Goal: Task Accomplishment & Management: Use online tool/utility

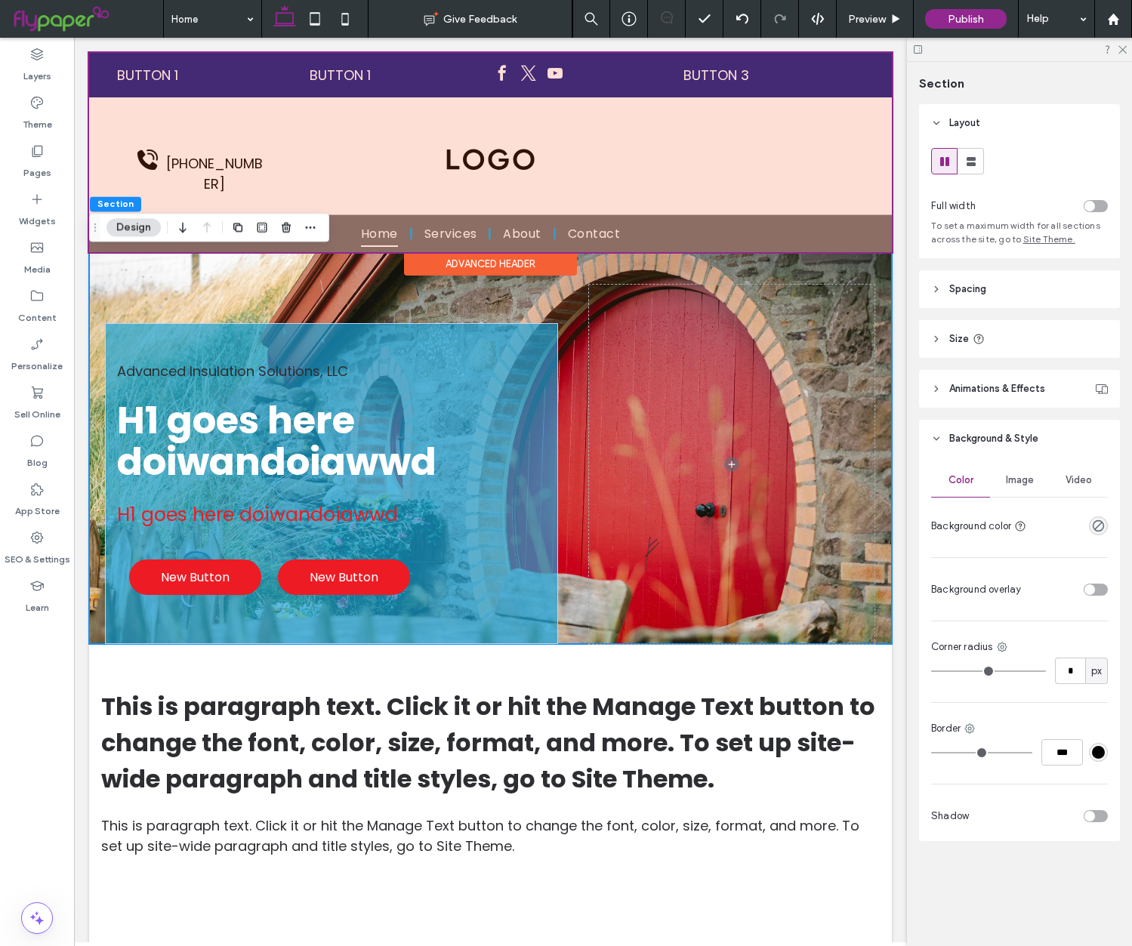
click at [701, 253] on div "Advanced Header" at bounding box center [490, 253] width 802 height 2
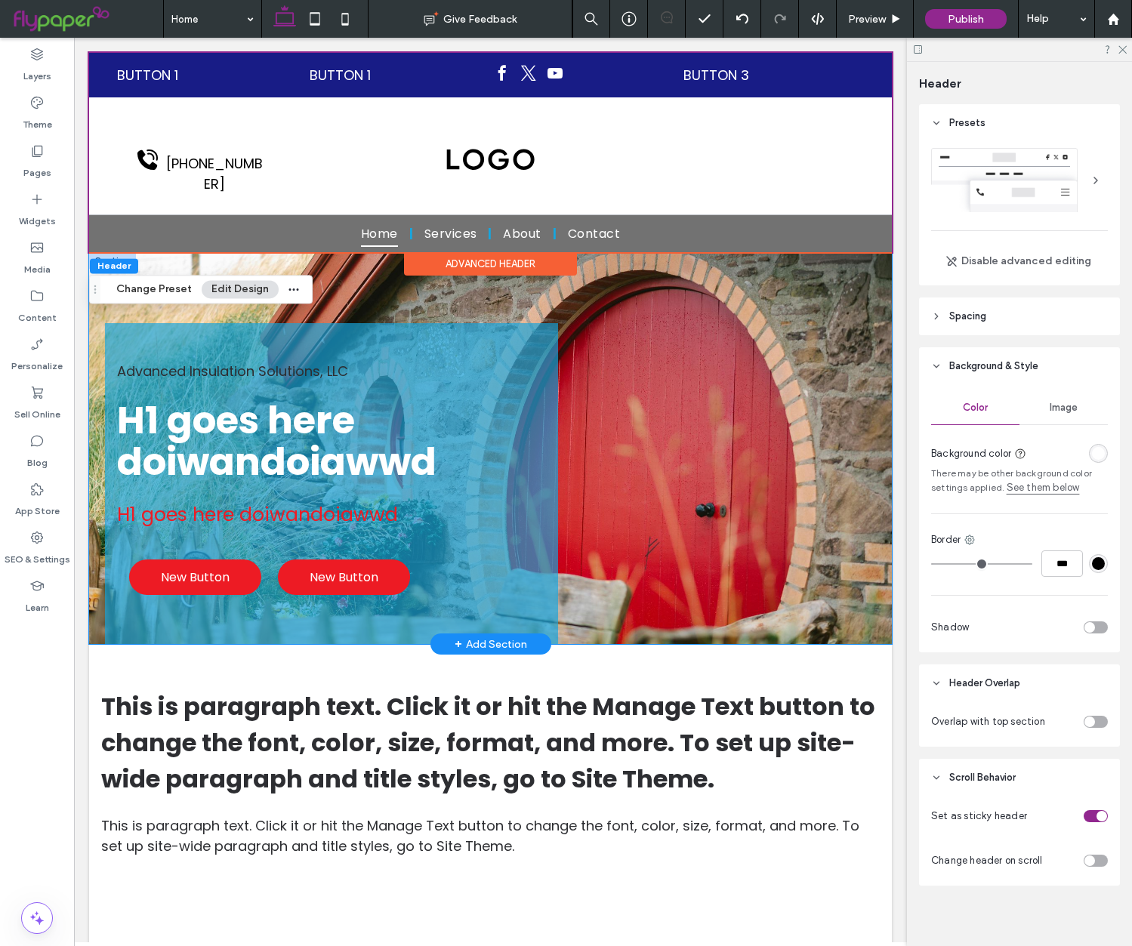
click at [701, 257] on div "Advanced Insulation Solutions, LLC H1 goes here doiwandoiawwd H1 goes here doiw…" at bounding box center [490, 448] width 802 height 392
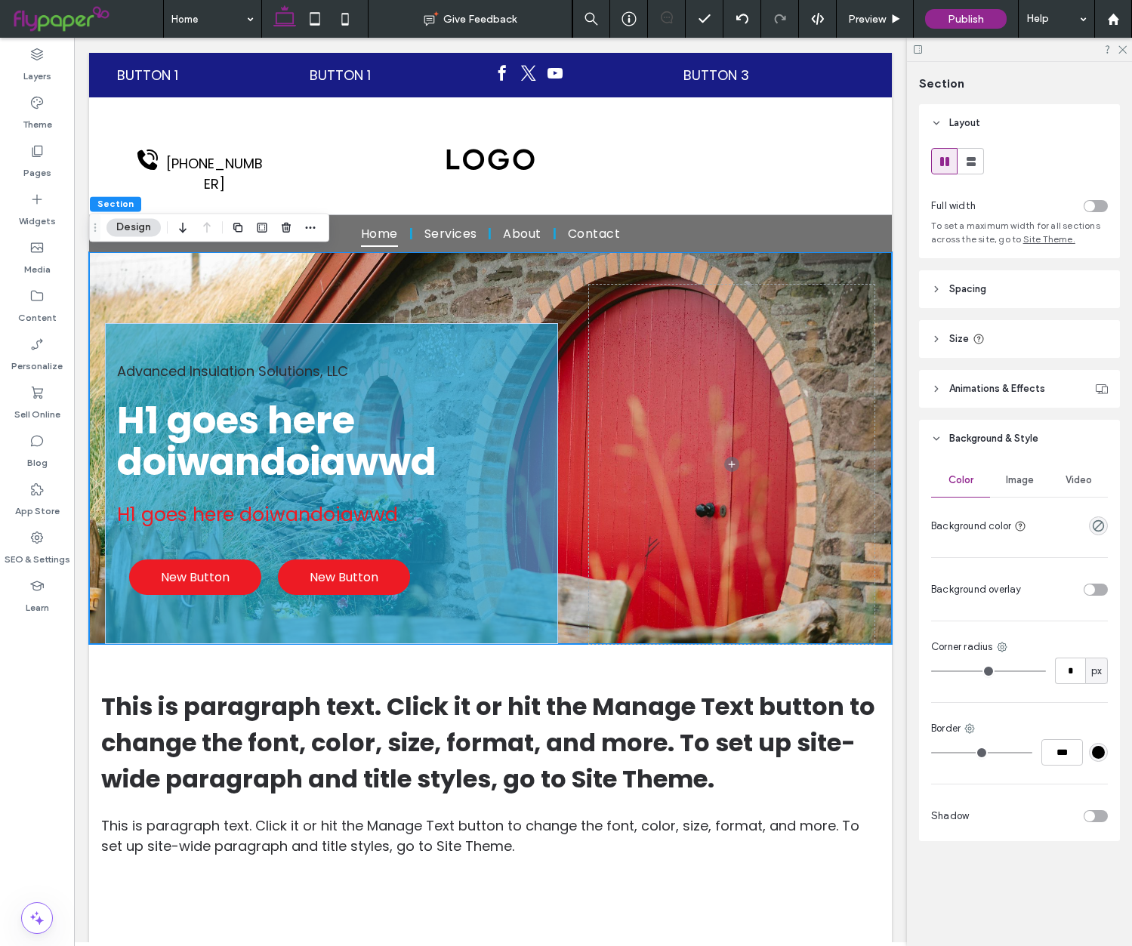
drag, startPoint x: 999, startPoint y: 489, endPoint x: 1007, endPoint y: 481, distance: 11.2
click at [999, 489] on div "Image" at bounding box center [1019, 479] width 59 height 33
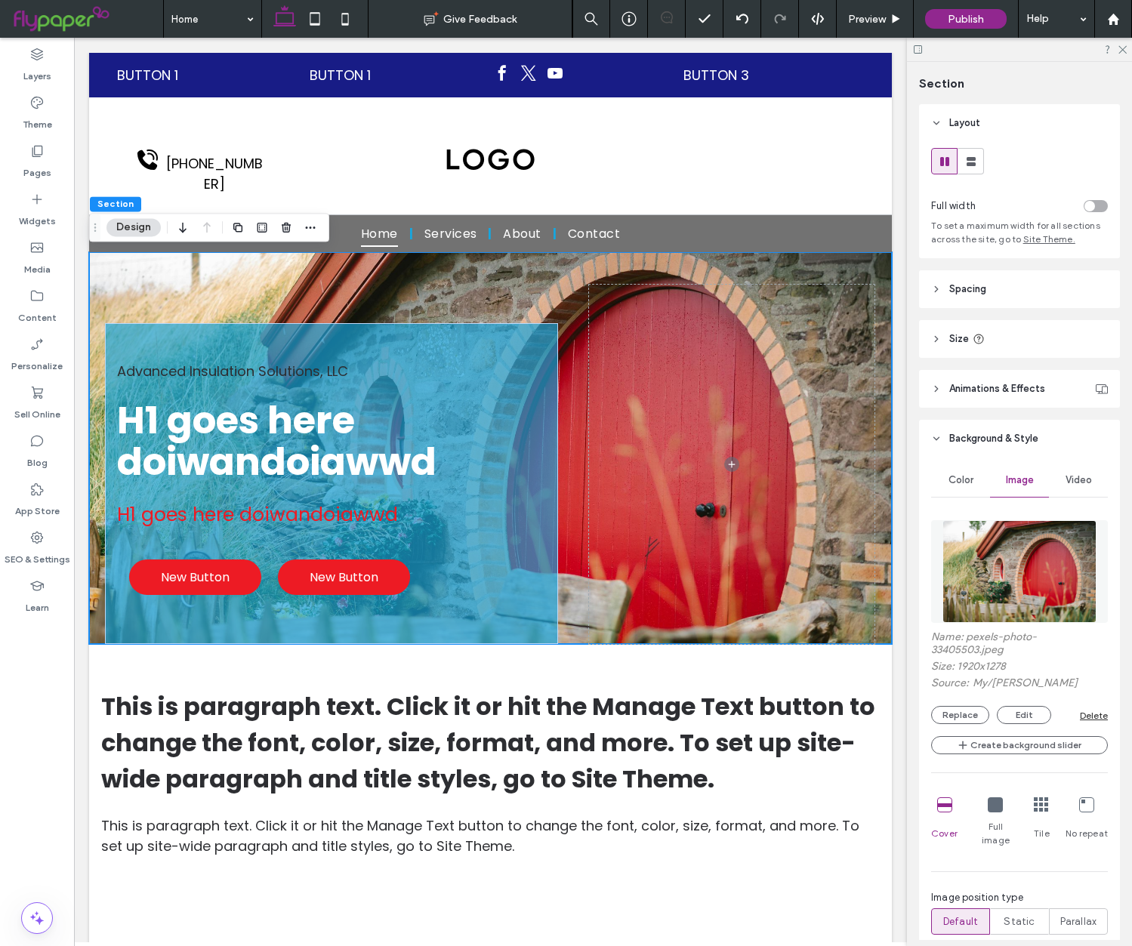
click at [1021, 545] on img at bounding box center [1018, 571] width 153 height 103
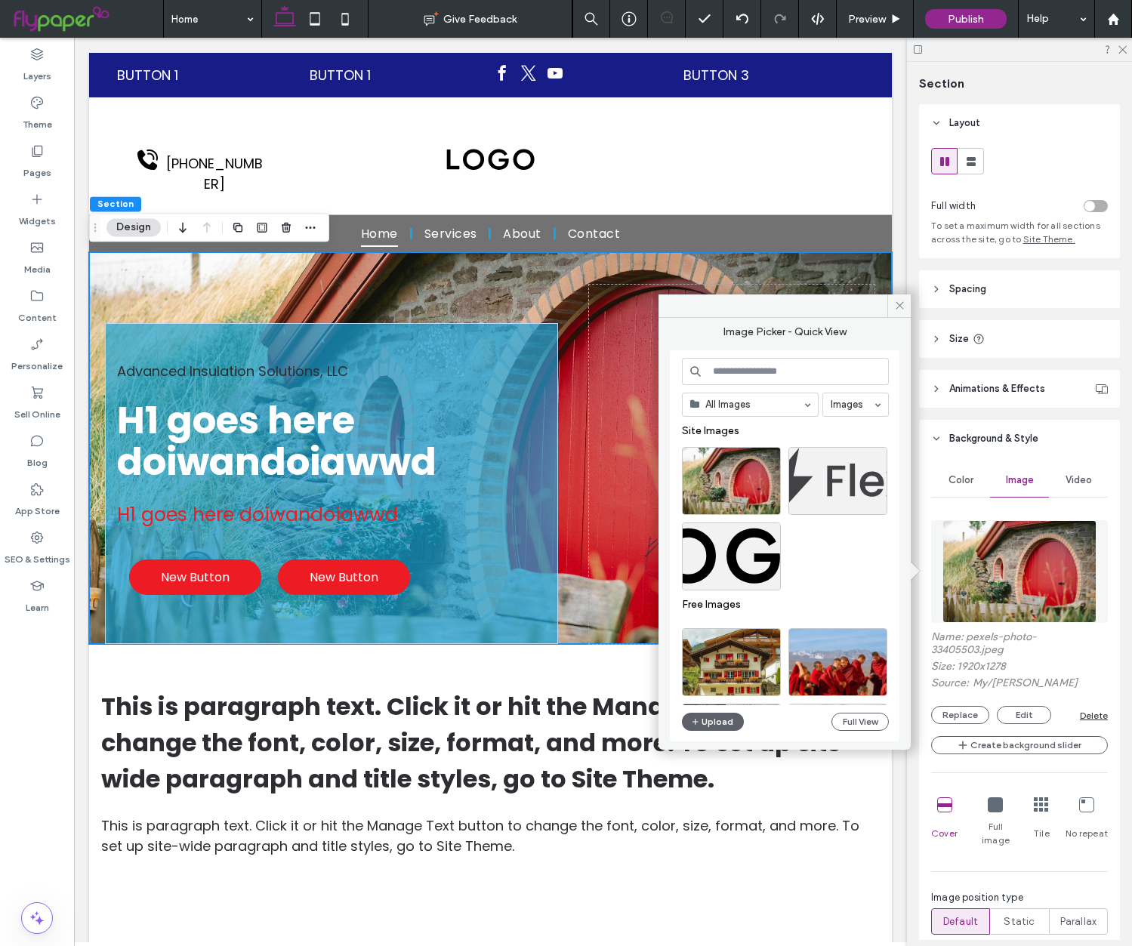
click at [769, 374] on input at bounding box center [785, 371] width 207 height 27
type input "**********"
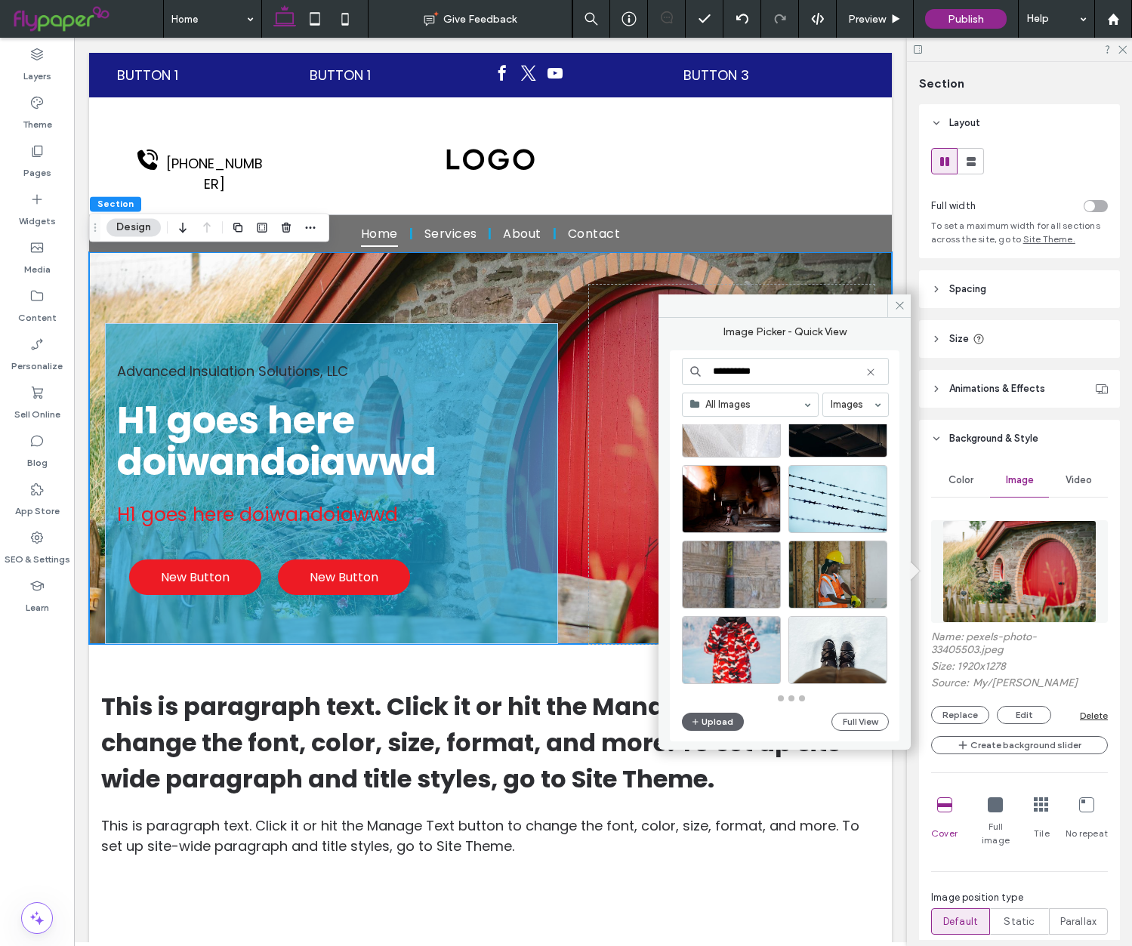
scroll to position [661, 0]
click at [895, 300] on icon at bounding box center [899, 305] width 11 height 11
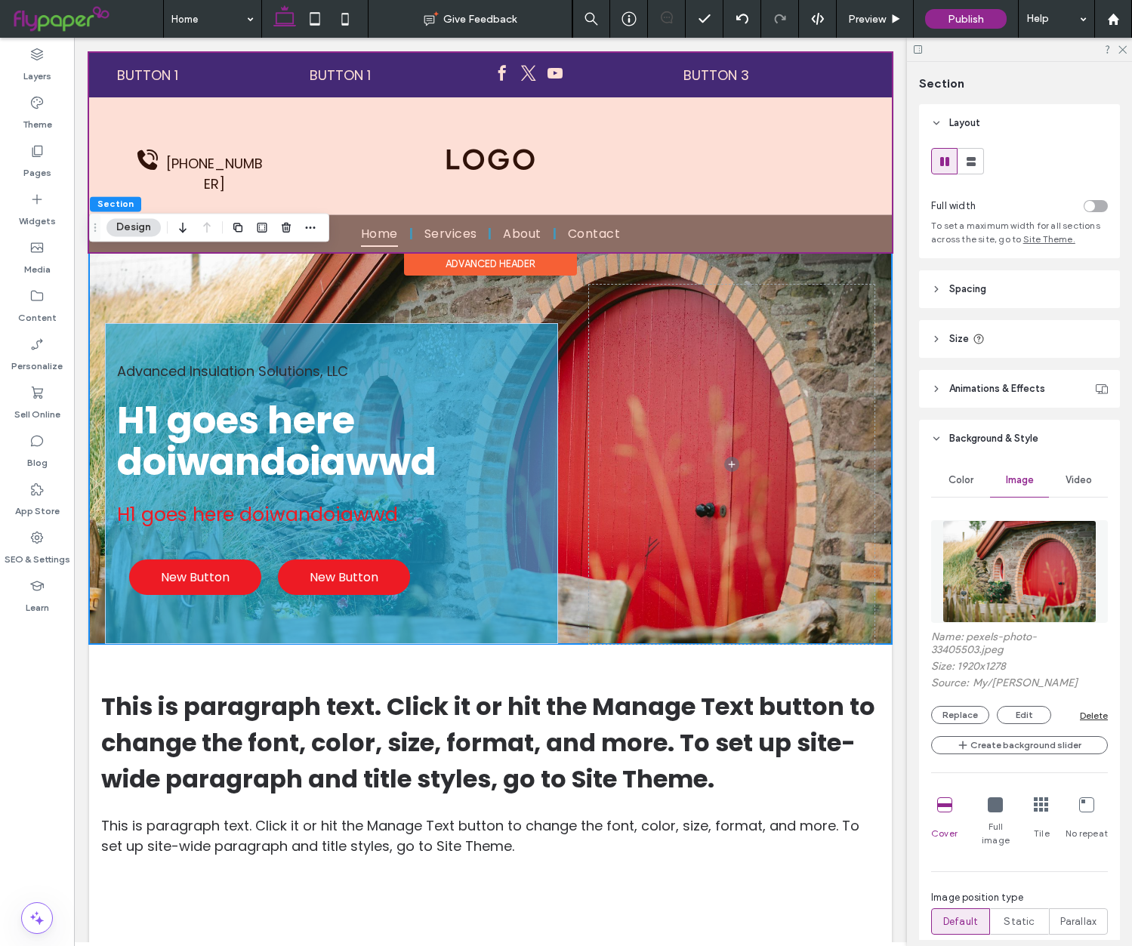
click at [264, 159] on div at bounding box center [490, 152] width 802 height 199
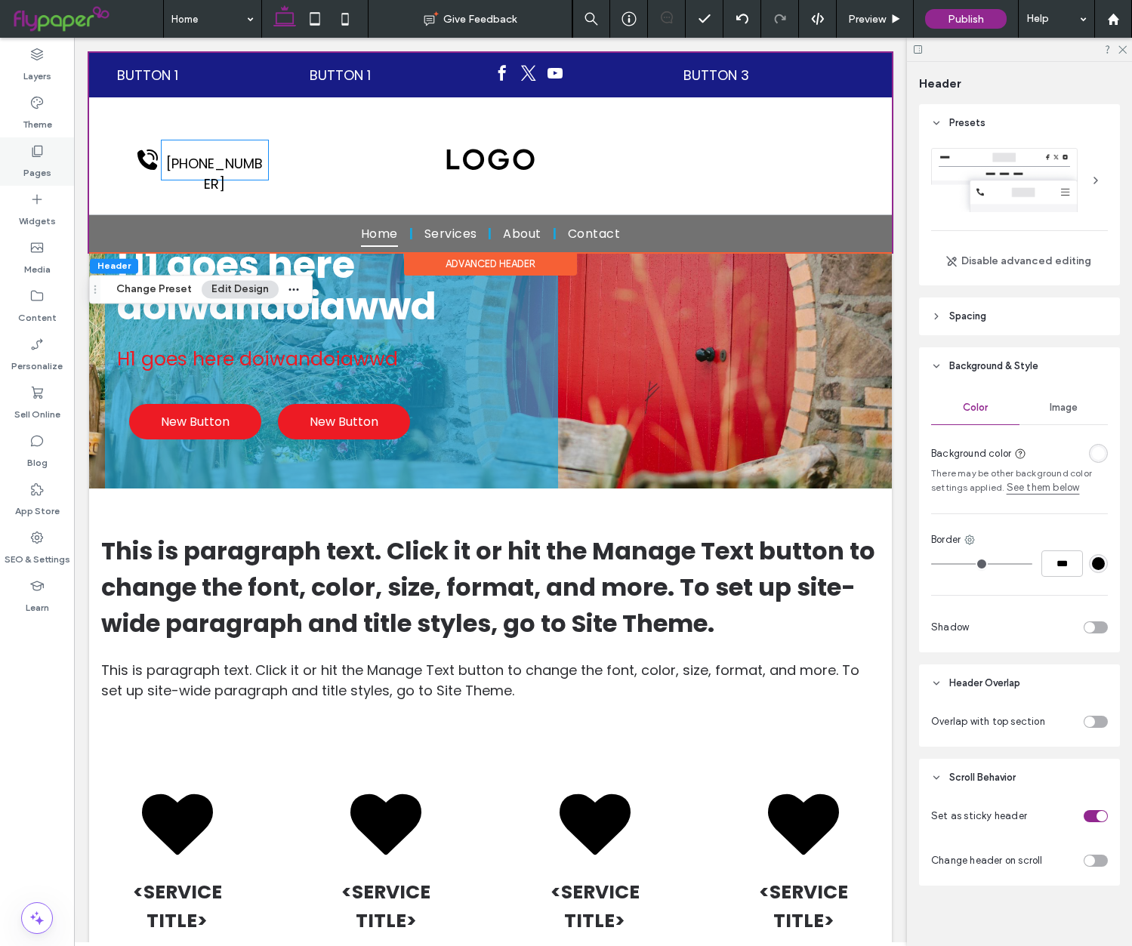
scroll to position [146, 0]
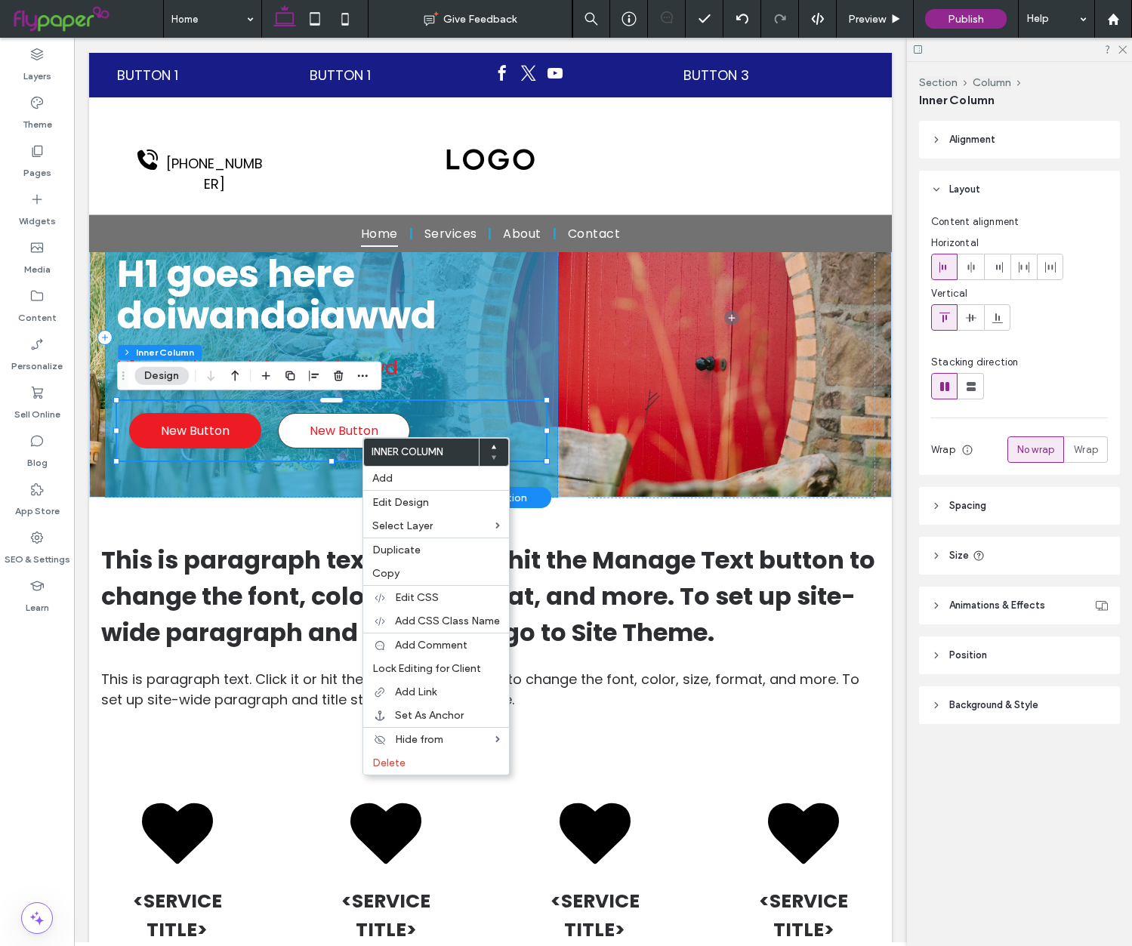
click at [333, 432] on span "New Button" at bounding box center [343, 430] width 69 height 19
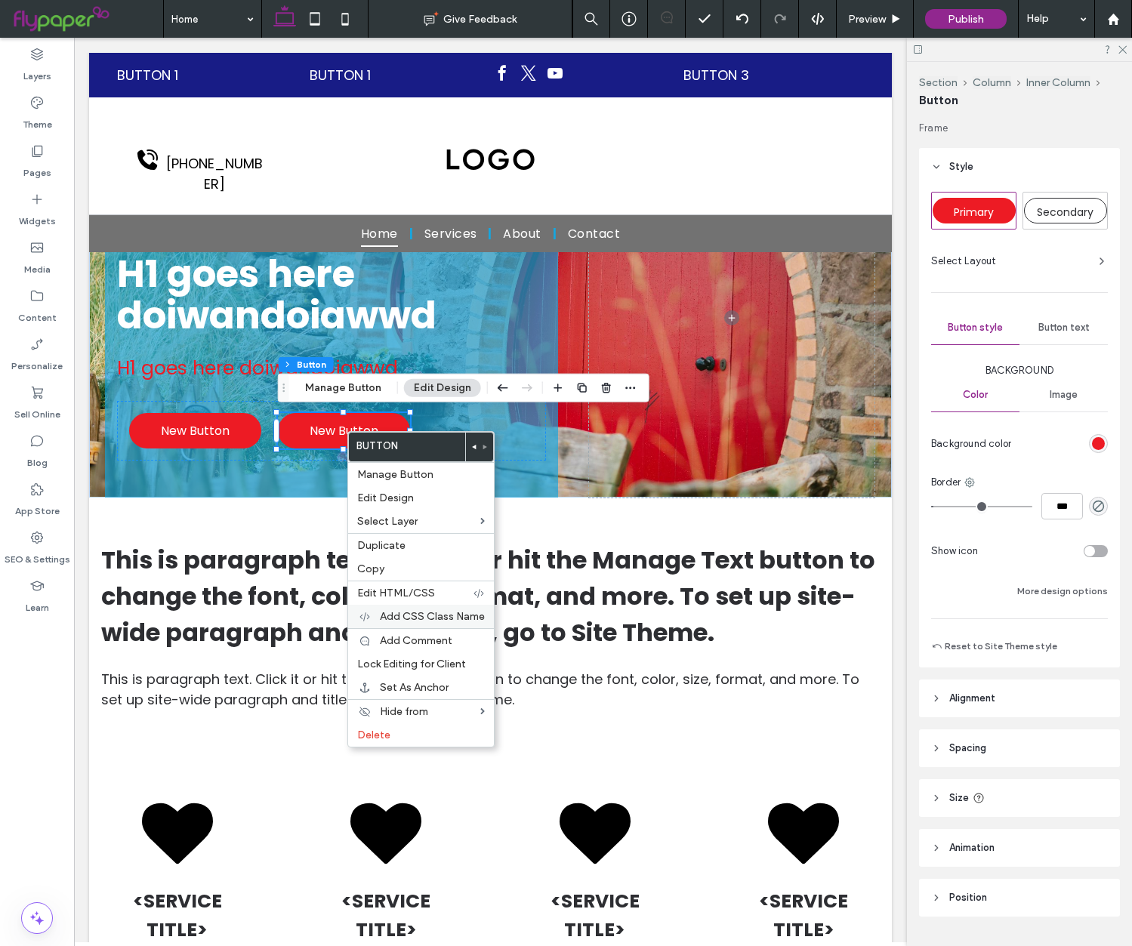
click at [439, 611] on span "Add CSS Class Name" at bounding box center [432, 616] width 105 height 13
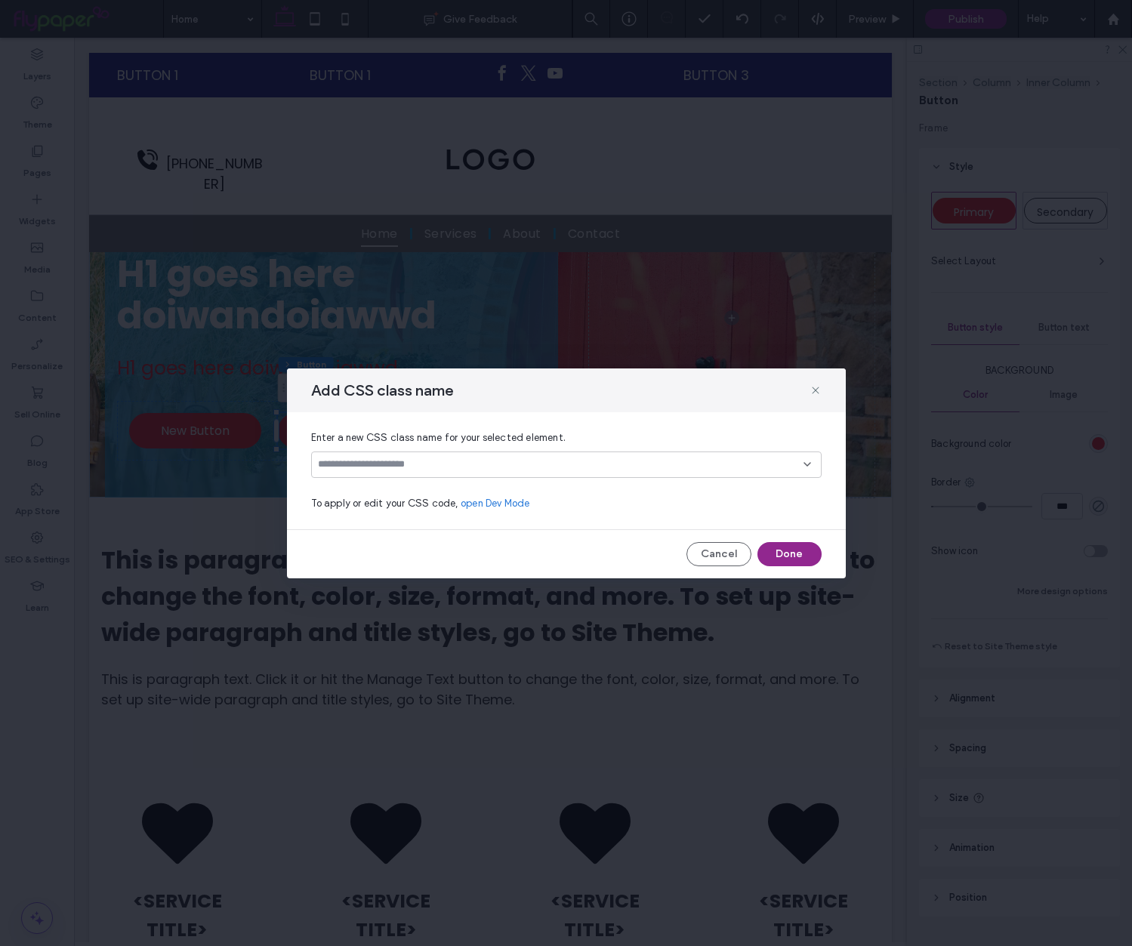
click at [440, 472] on div at bounding box center [566, 464] width 510 height 26
click at [444, 464] on input at bounding box center [560, 464] width 485 height 12
type input "**********"
click at [429, 487] on div "Create "pulsing-button"" at bounding box center [566, 488] width 495 height 11
click at [802, 552] on button "Done" at bounding box center [789, 554] width 64 height 24
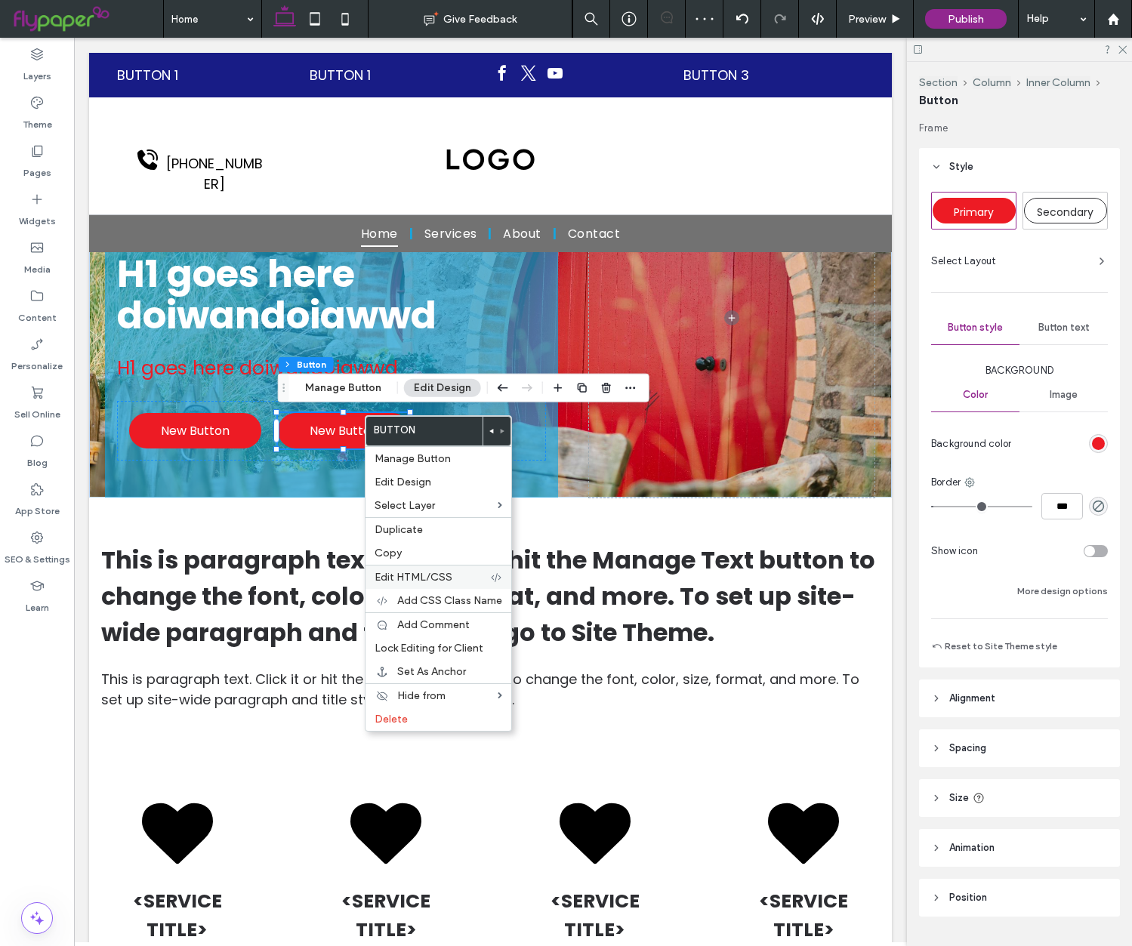
click at [441, 572] on span "Edit HTML/CSS" at bounding box center [413, 577] width 78 height 13
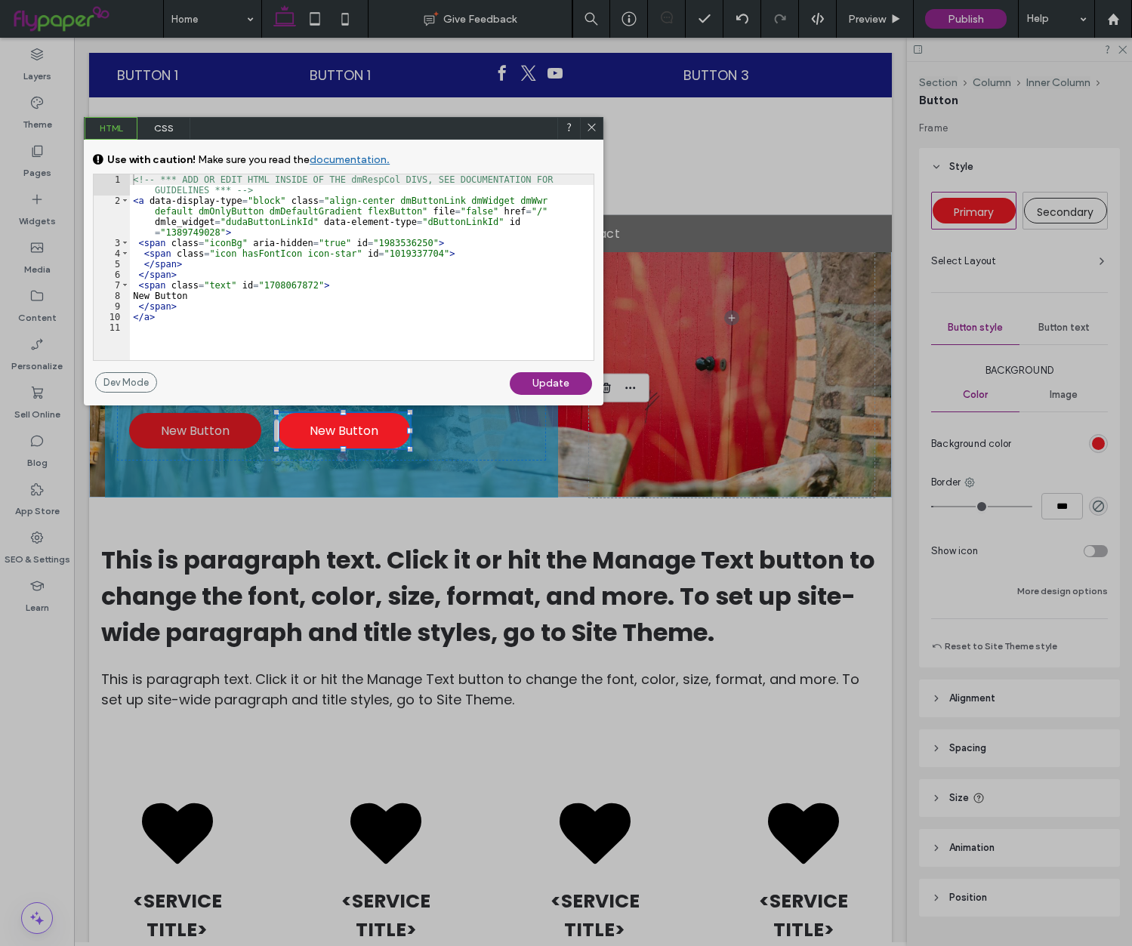
click at [171, 129] on span "CSS" at bounding box center [163, 128] width 53 height 23
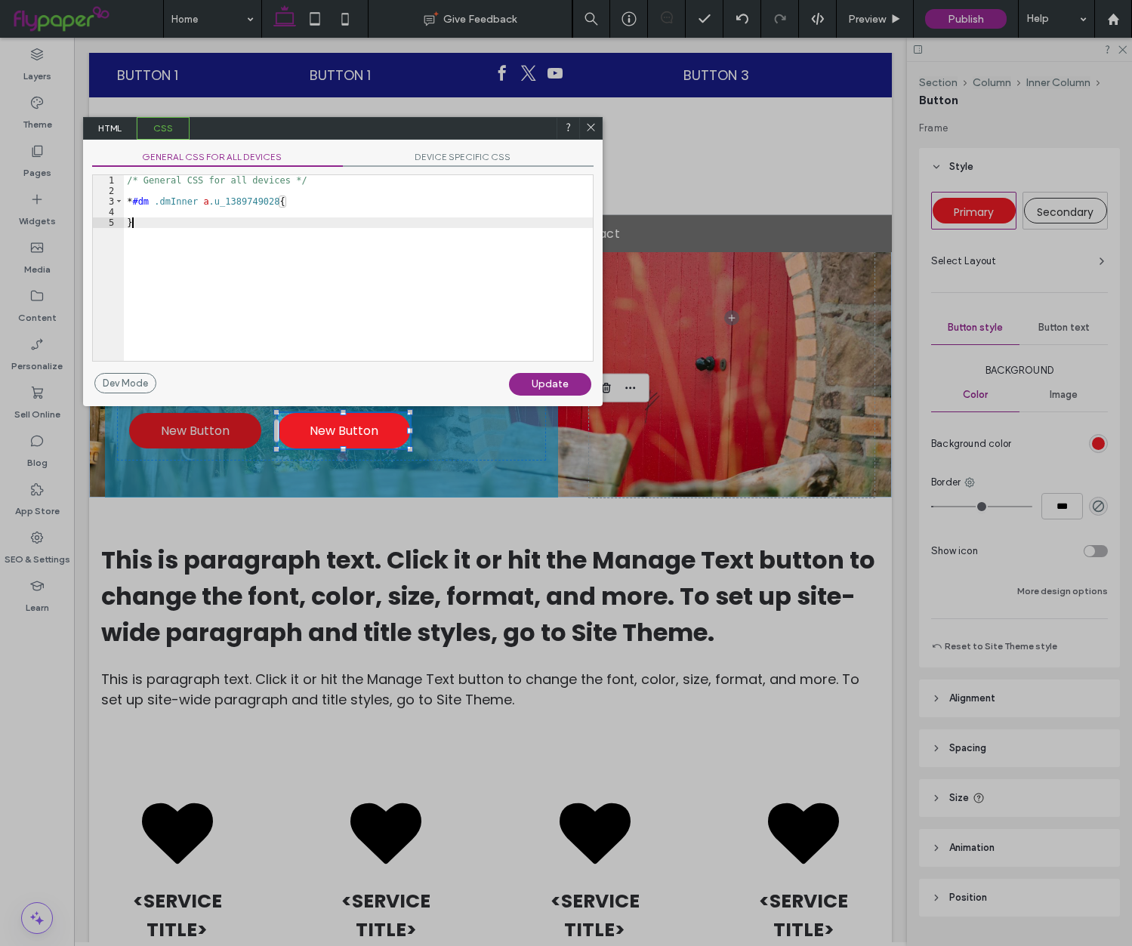
click at [430, 303] on div "/* General CSS for all devices */ * #dm .dmInner a .u_1389749028 { }" at bounding box center [358, 278] width 469 height 207
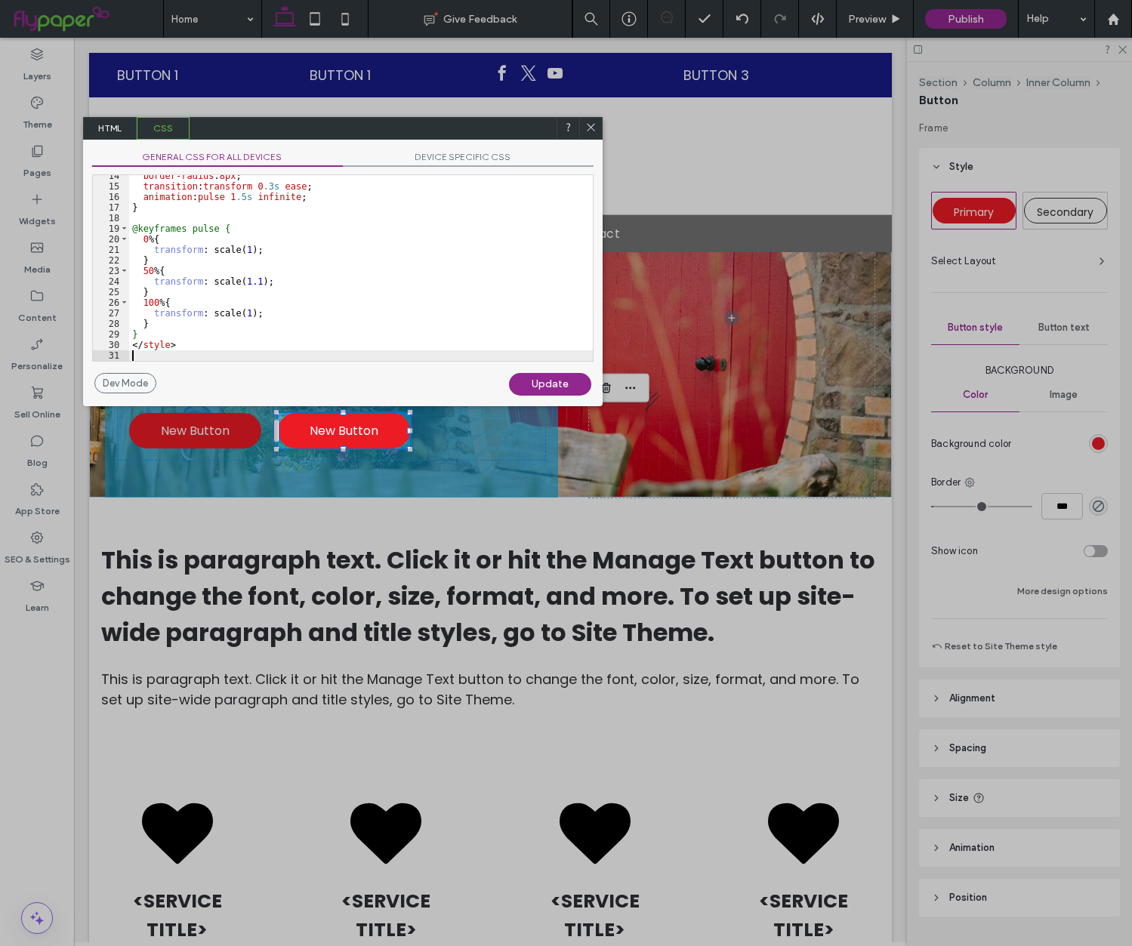
scroll to position [142, 0]
click at [570, 377] on div "Update" at bounding box center [550, 384] width 82 height 23
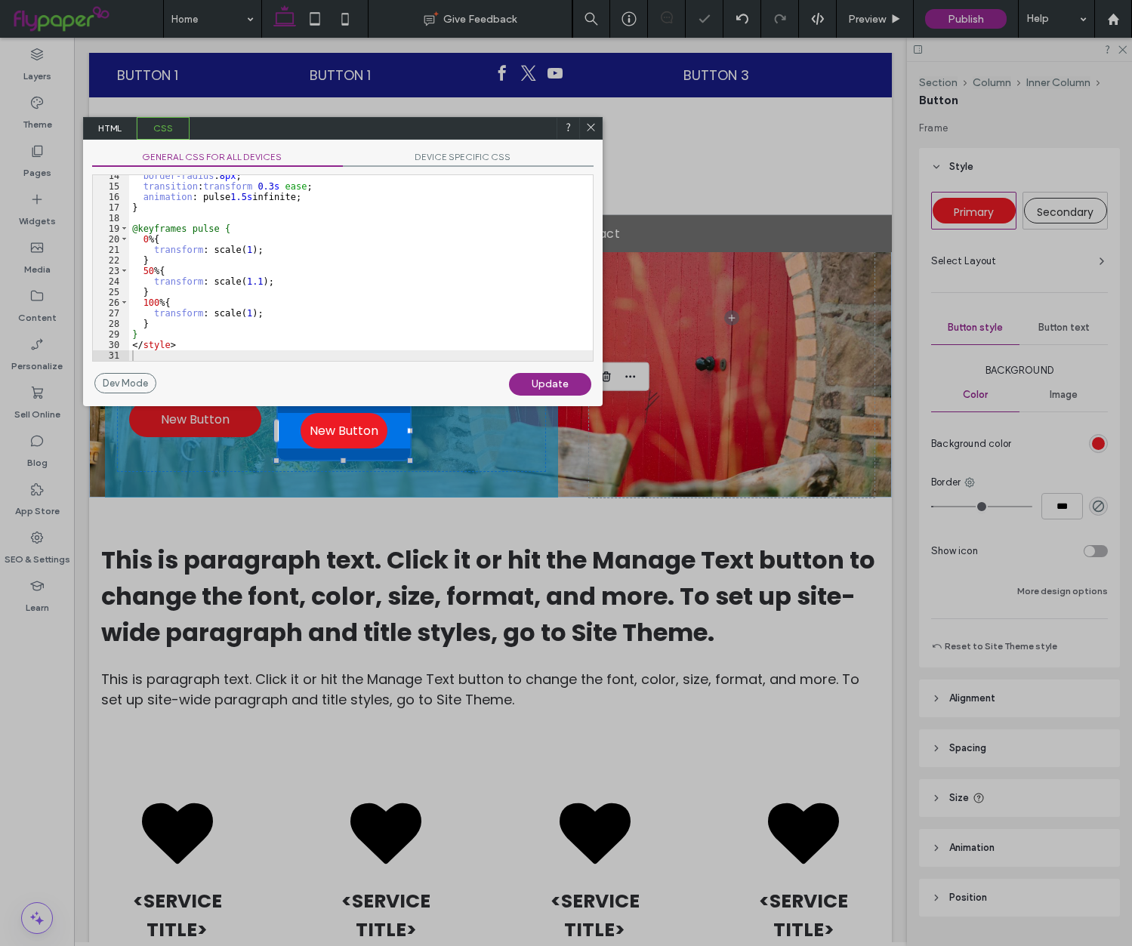
click at [592, 122] on icon at bounding box center [590, 127] width 11 height 11
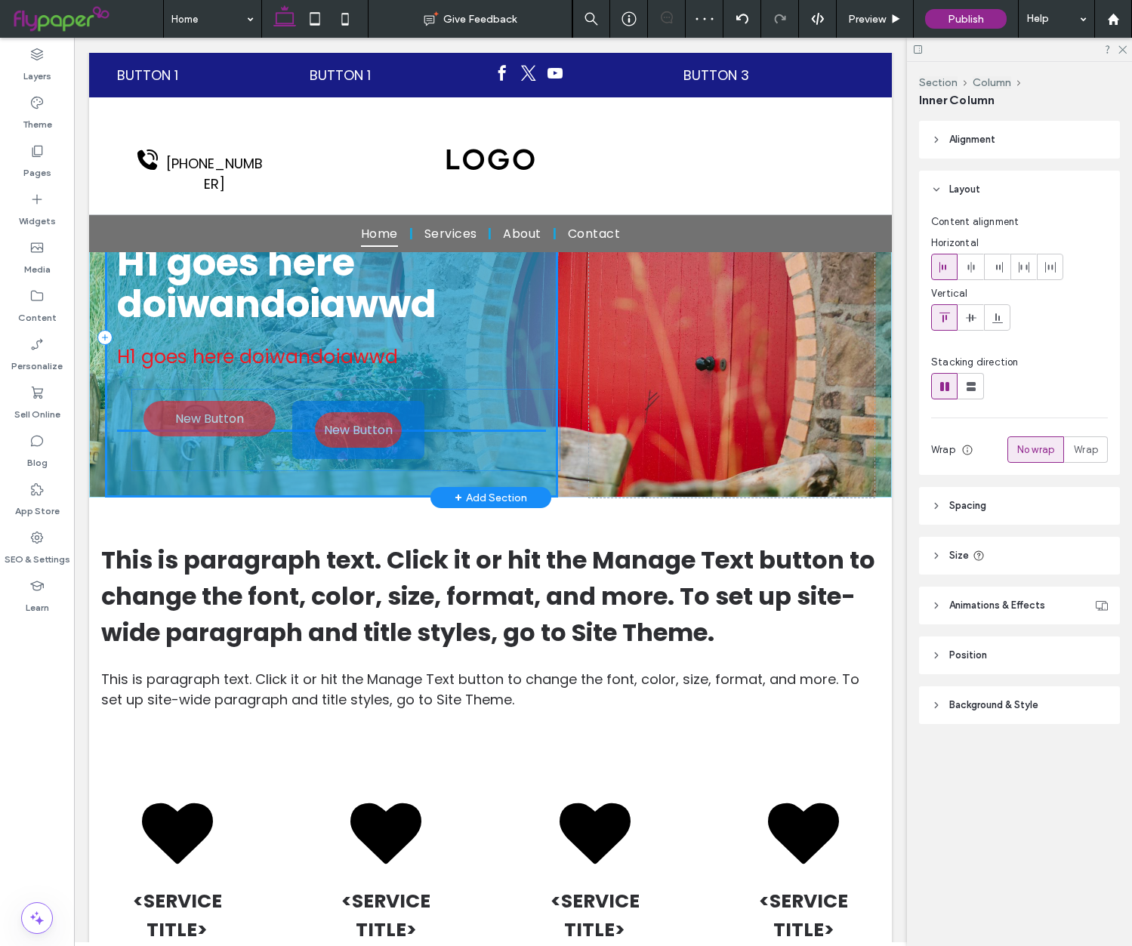
drag, startPoint x: 408, startPoint y: 463, endPoint x: 420, endPoint y: 462, distance: 11.3
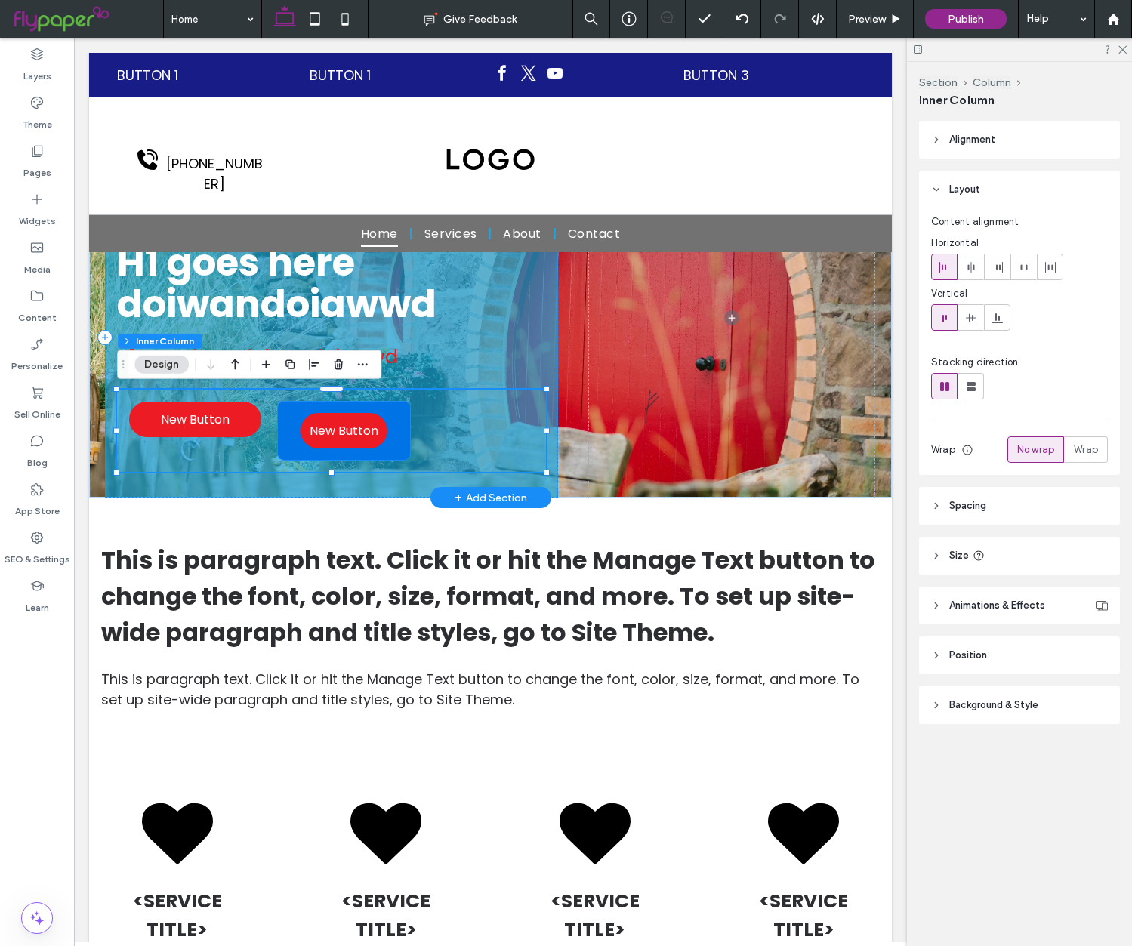
click at [404, 452] on div "New Button" at bounding box center [343, 430] width 143 height 63
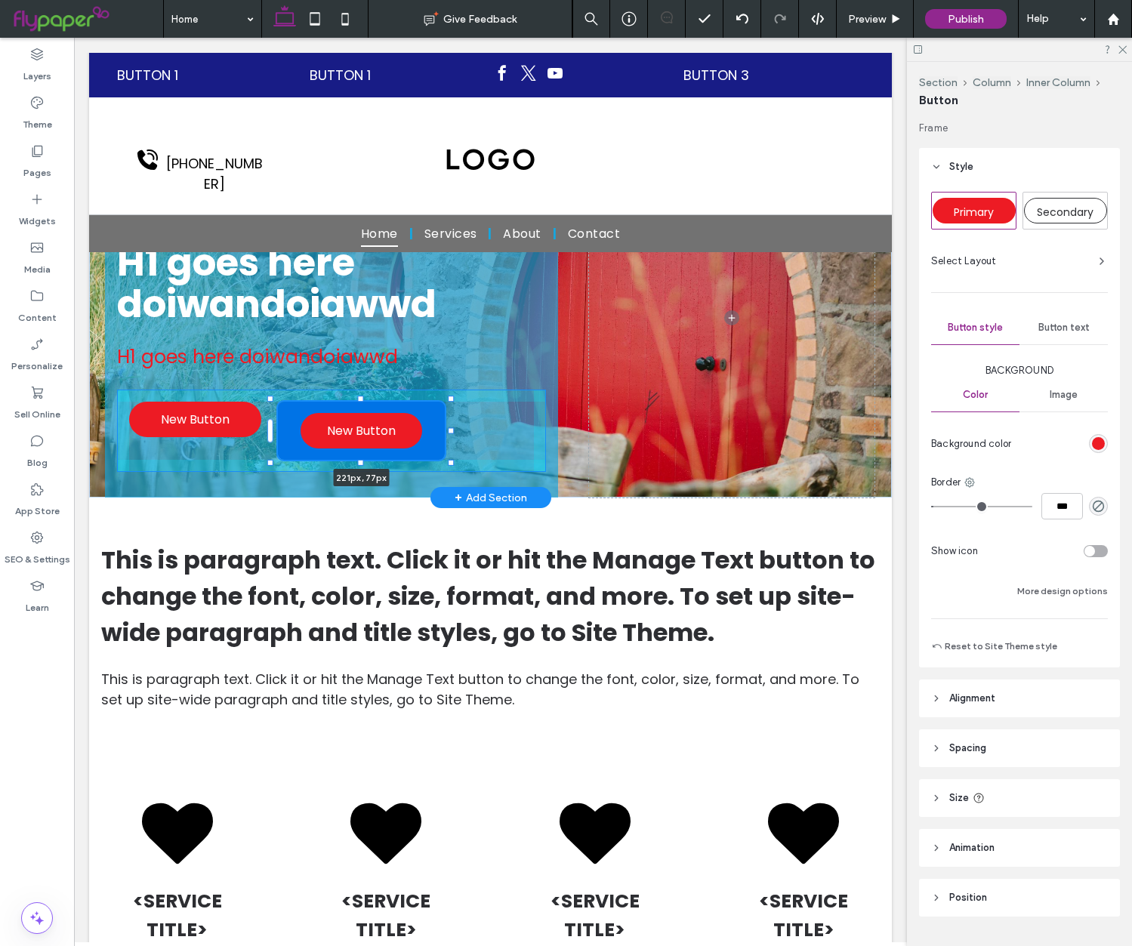
drag, startPoint x: 414, startPoint y: 460, endPoint x: 449, endPoint y: 460, distance: 34.7
click at [449, 460] on div at bounding box center [451, 463] width 6 height 6
type input "***"
type input "**"
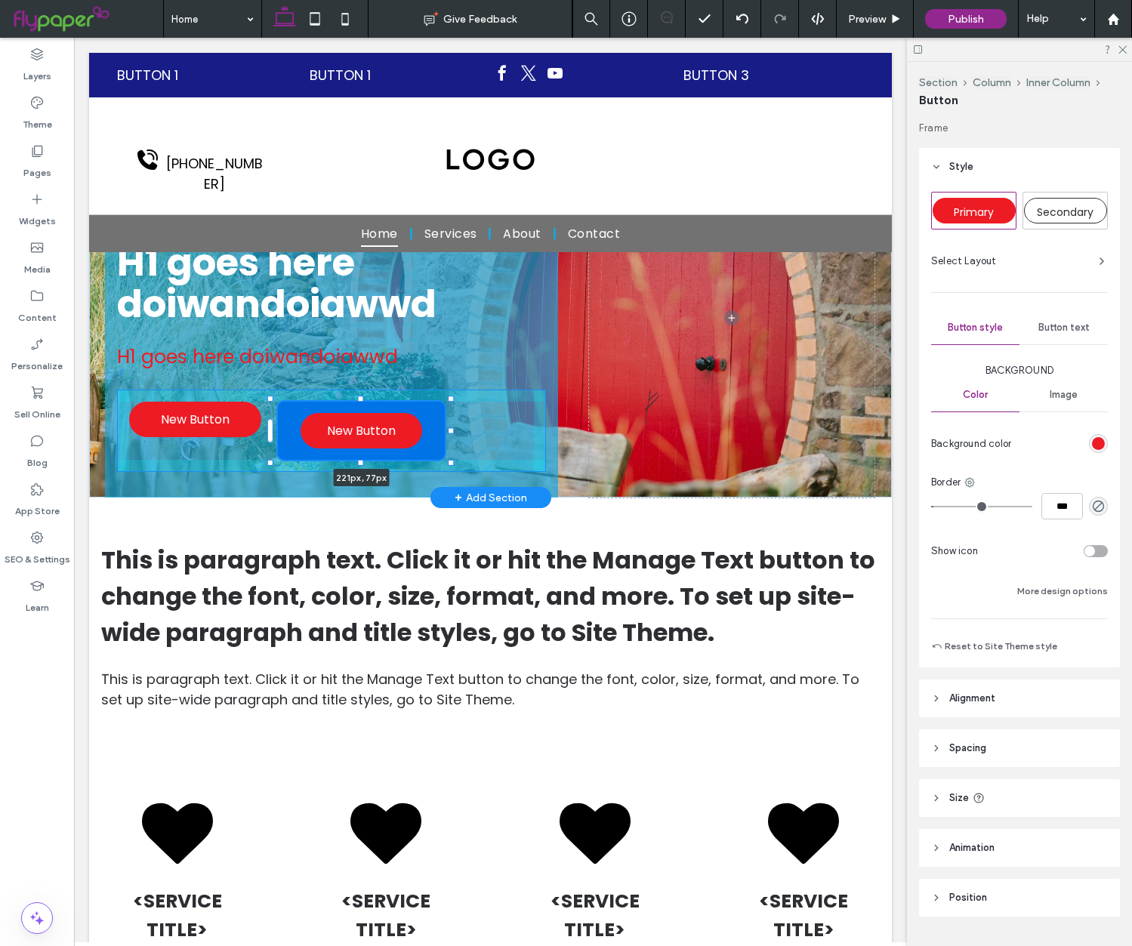
type input "**"
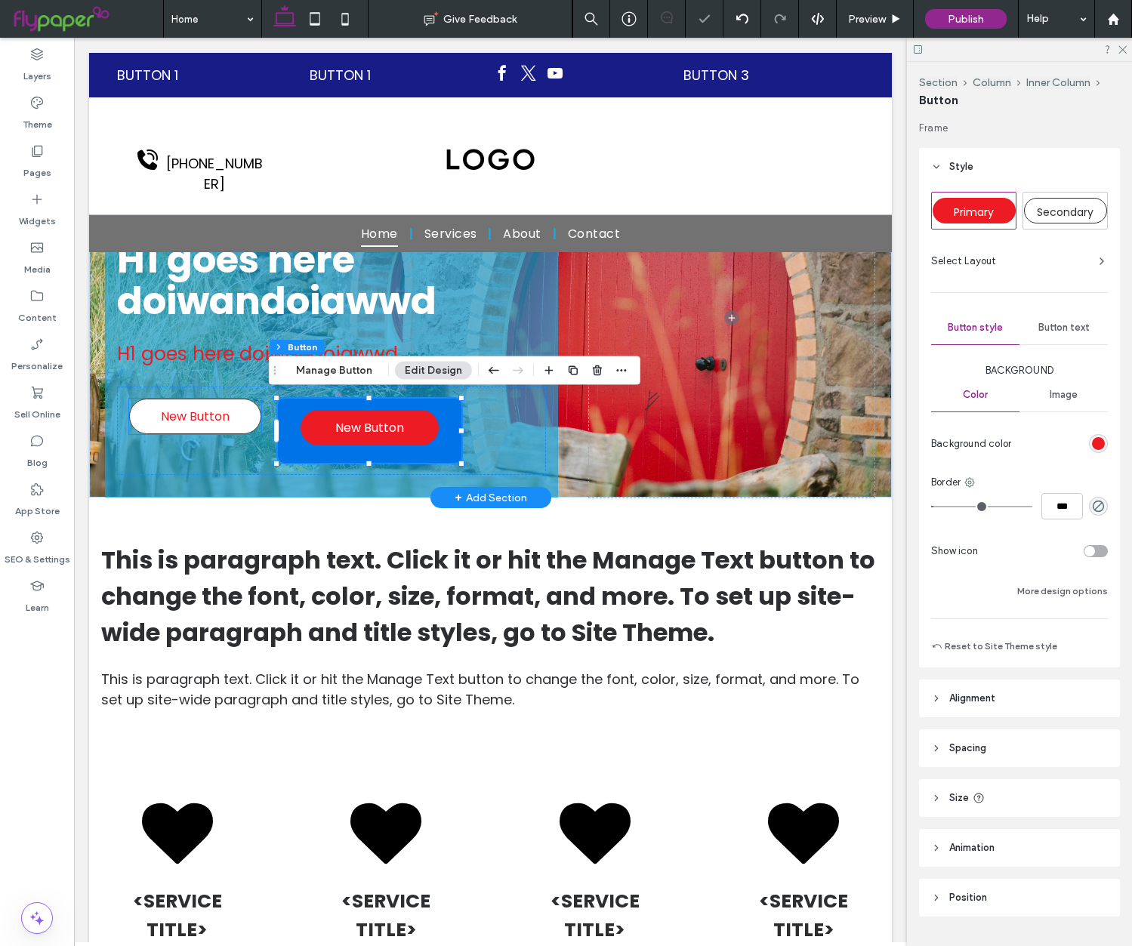
click at [201, 423] on span "New Button" at bounding box center [195, 416] width 69 height 19
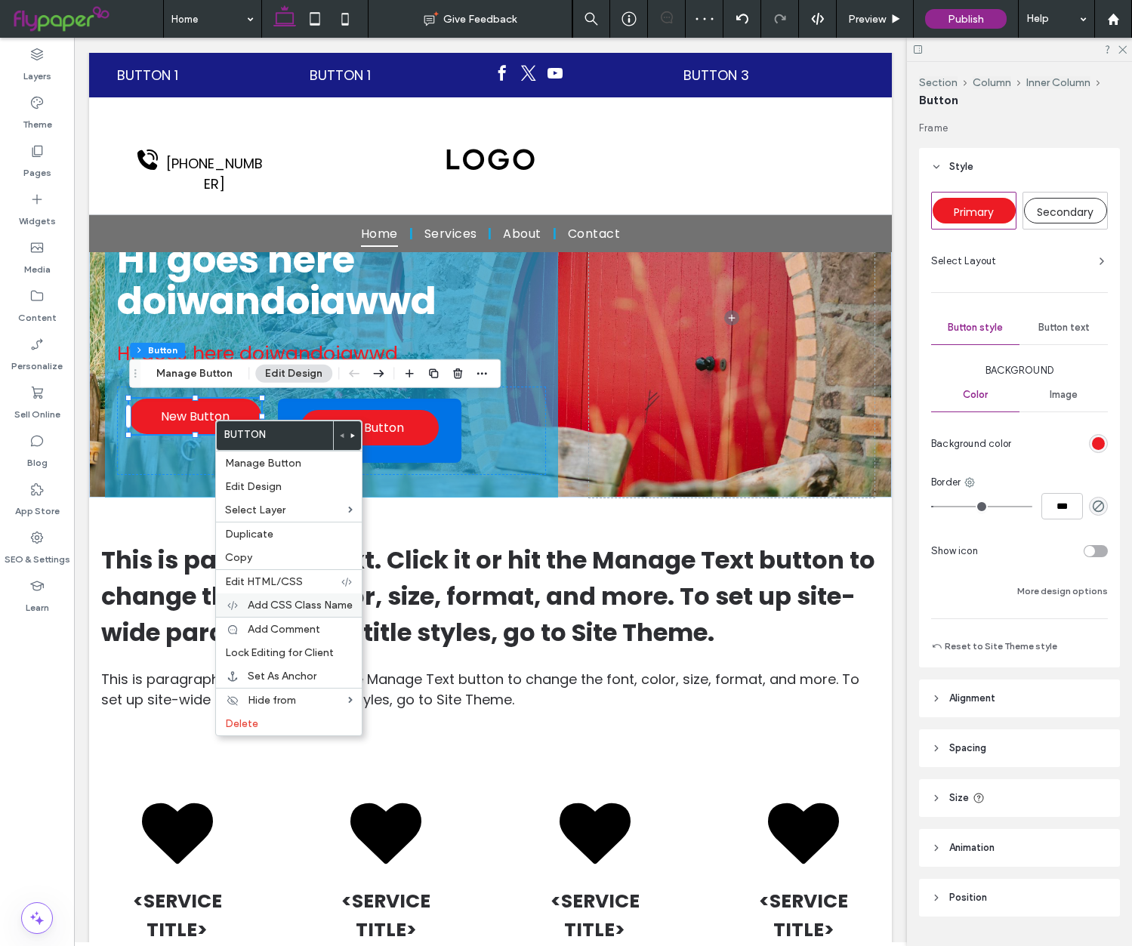
click at [297, 599] on span "Add CSS Class Name" at bounding box center [300, 605] width 105 height 13
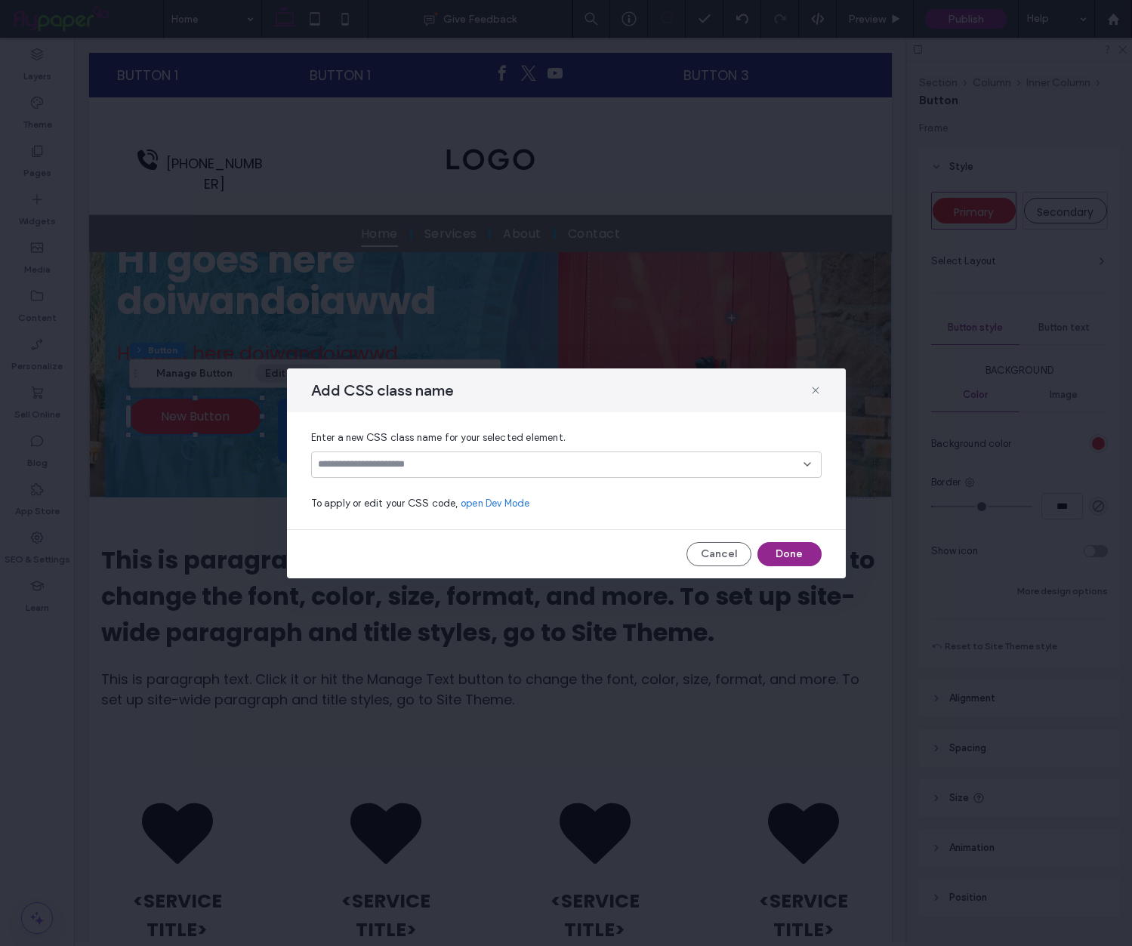
click at [433, 462] on input at bounding box center [560, 464] width 485 height 12
click at [424, 494] on div "pulsing-button" at bounding box center [571, 491] width 474 height 26
click at [784, 556] on button "Done" at bounding box center [789, 554] width 64 height 24
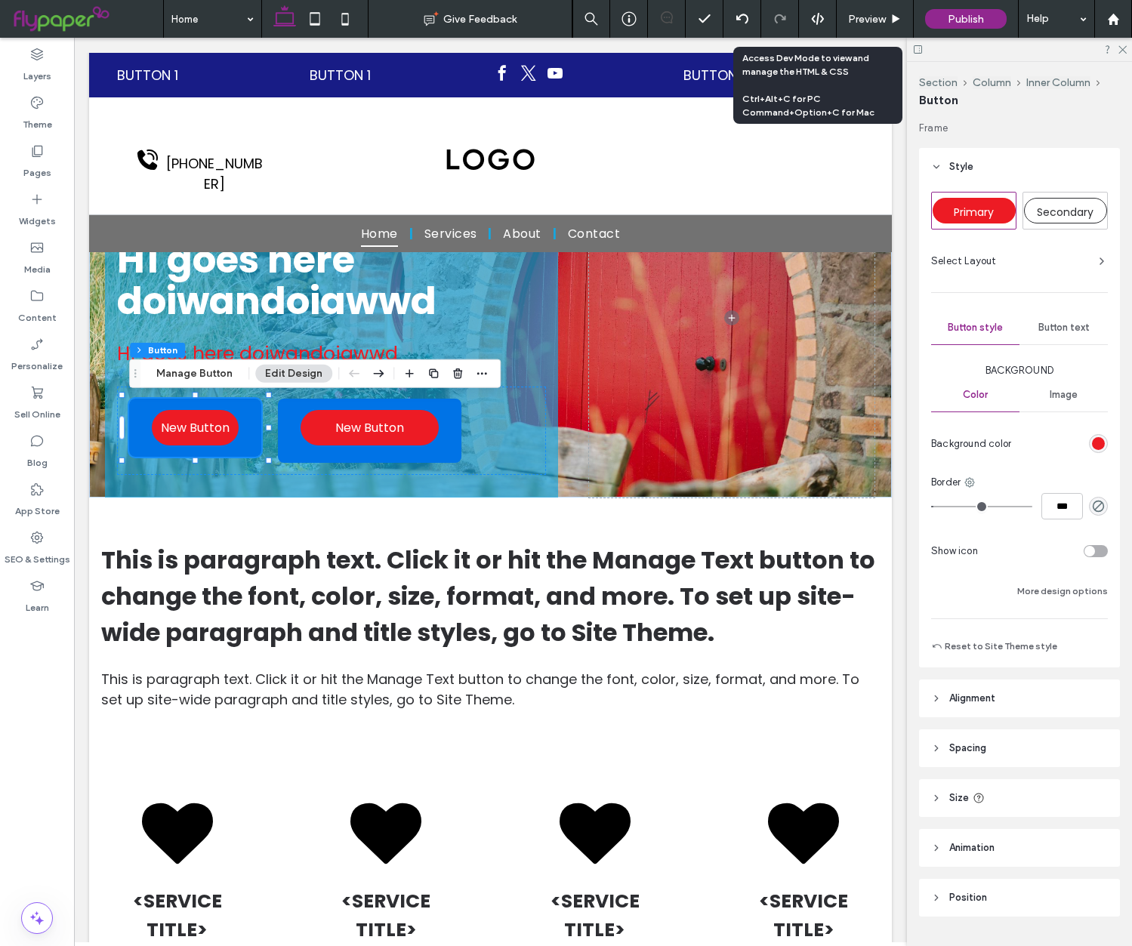
click at [827, 23] on div at bounding box center [817, 19] width 37 height 14
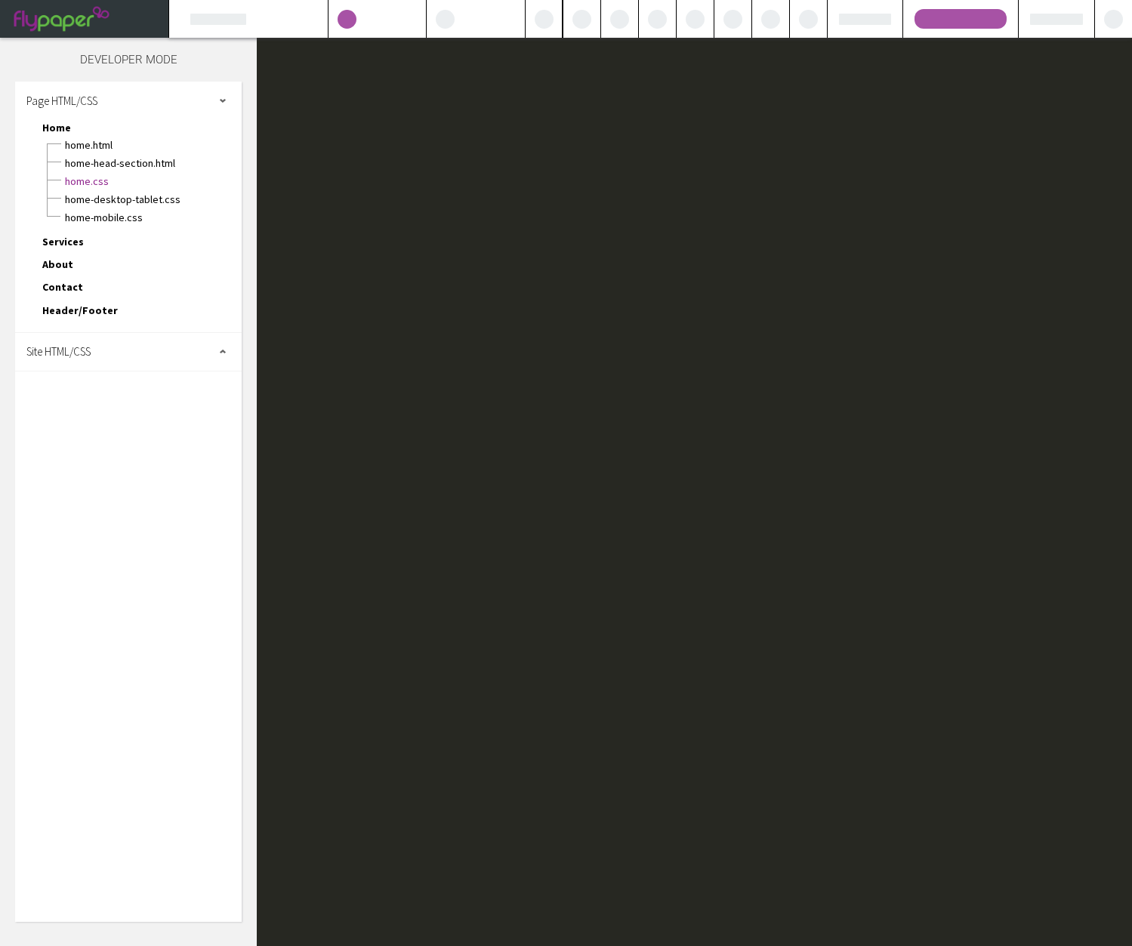
scroll to position [0, 0]
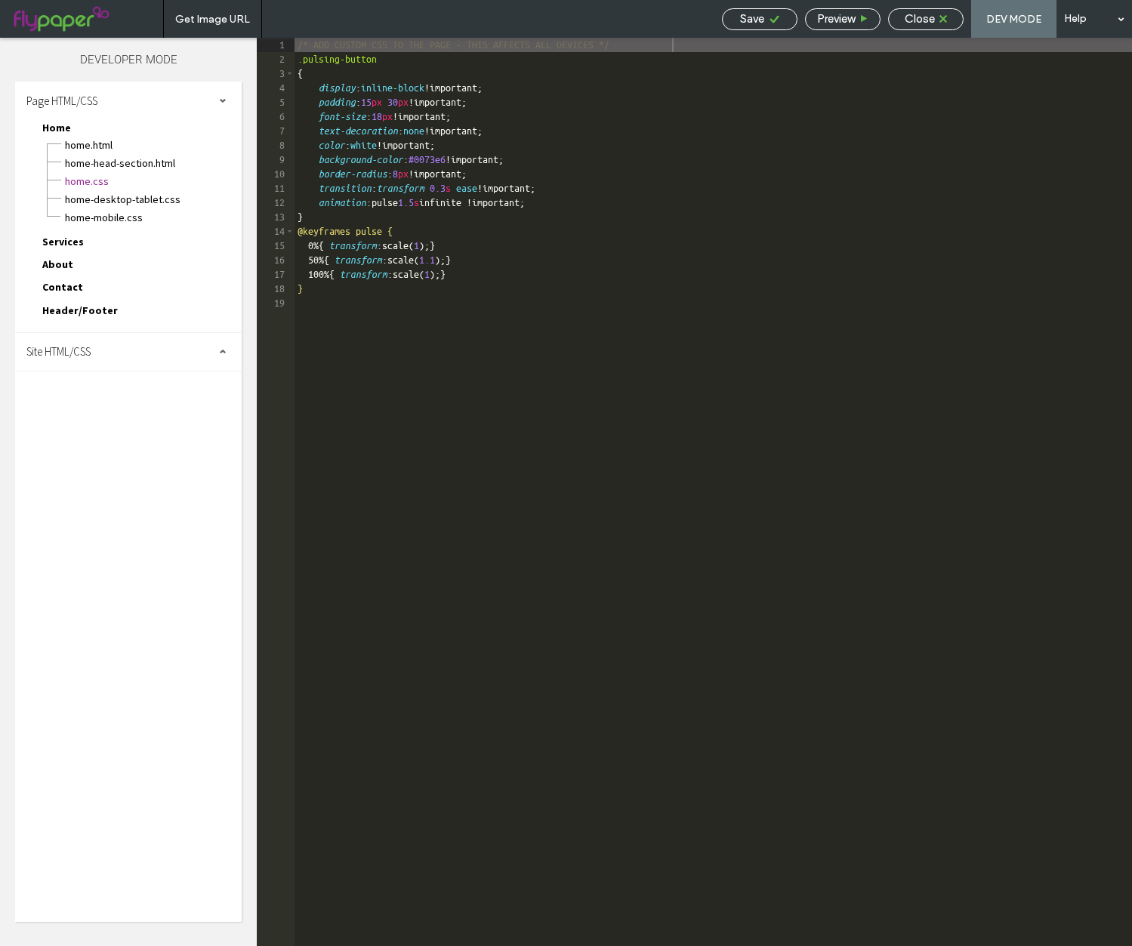
click at [919, 22] on span "Close" at bounding box center [919, 19] width 30 height 14
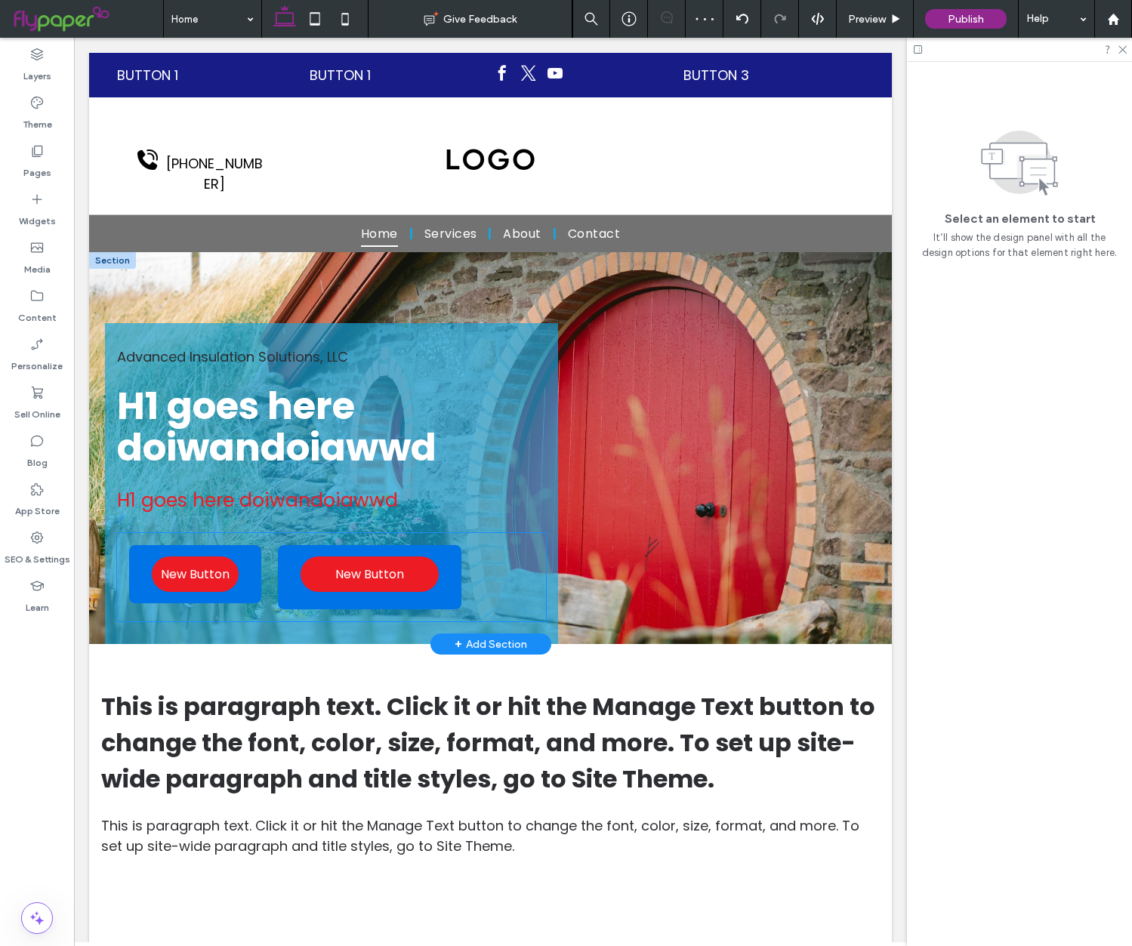
click at [290, 549] on div "New Button" at bounding box center [370, 576] width 202 height 70
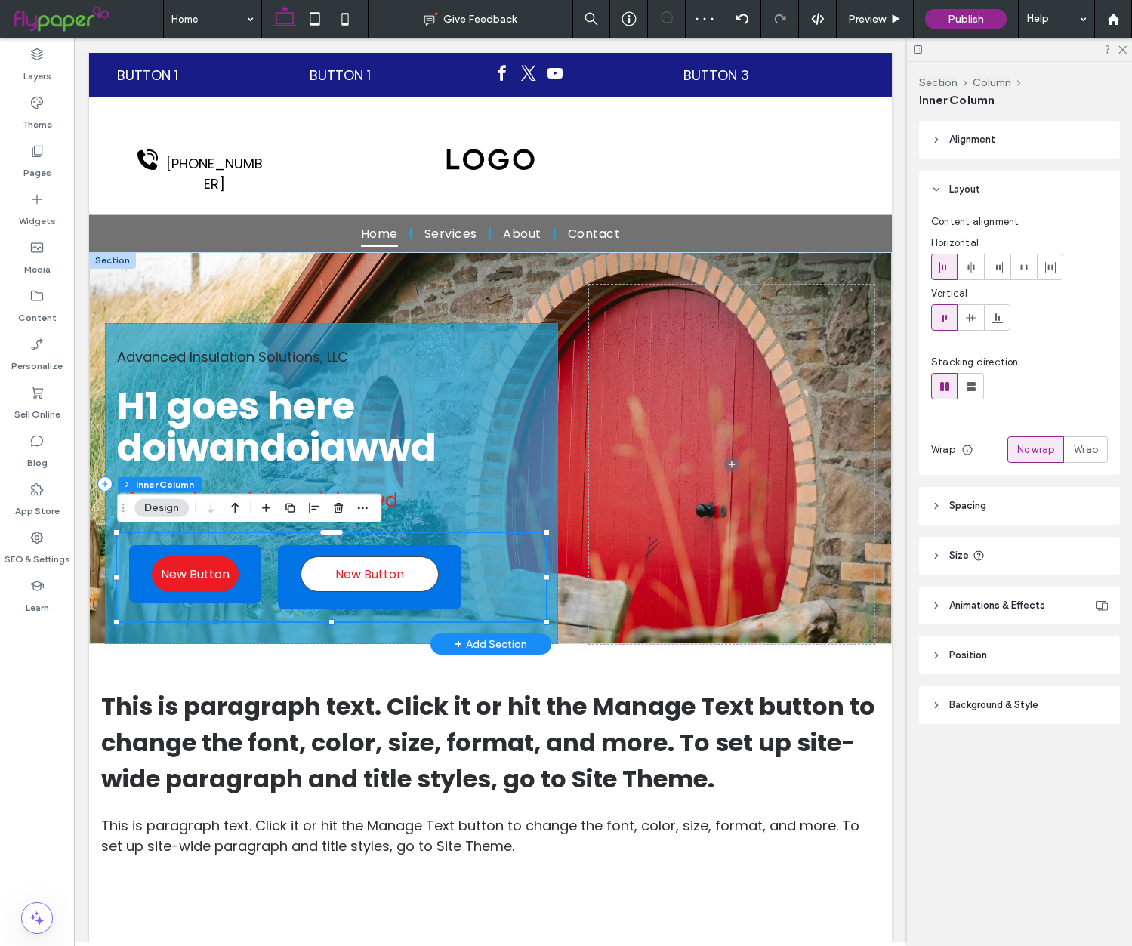
click at [303, 563] on link "New Button" at bounding box center [369, 573] width 144 height 37
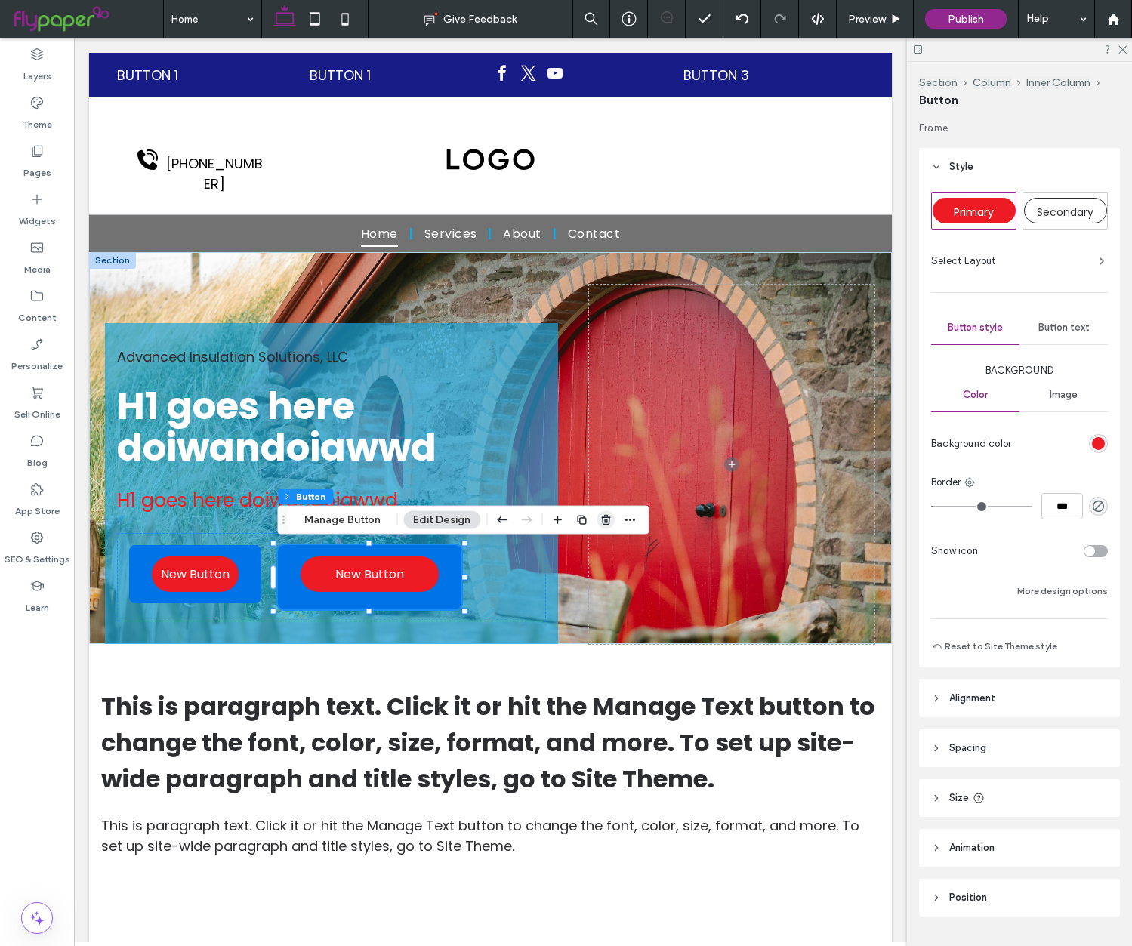
click at [599, 519] on icon "button" at bounding box center [605, 520] width 12 height 12
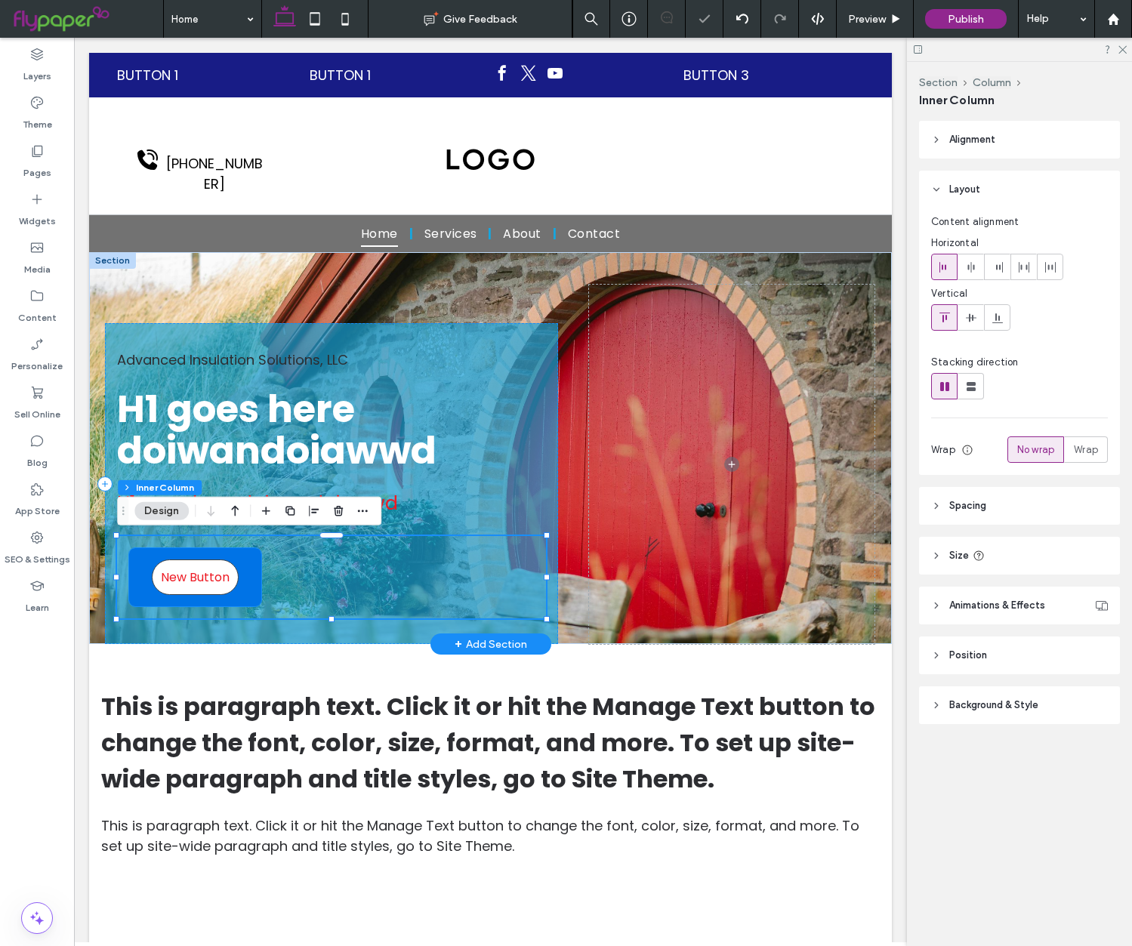
click at [180, 559] on link "New Button" at bounding box center [196, 577] width 88 height 36
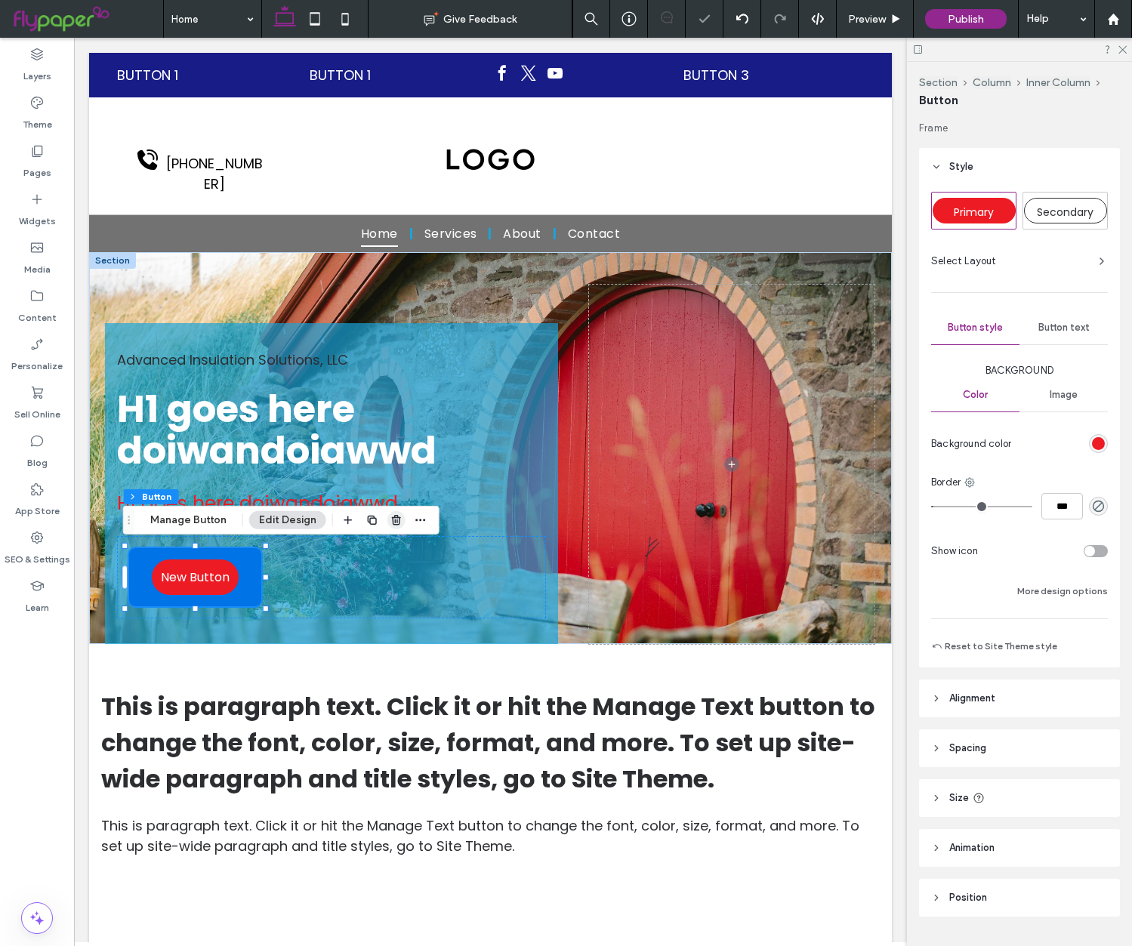
click at [391, 519] on icon "button" at bounding box center [396, 520] width 12 height 12
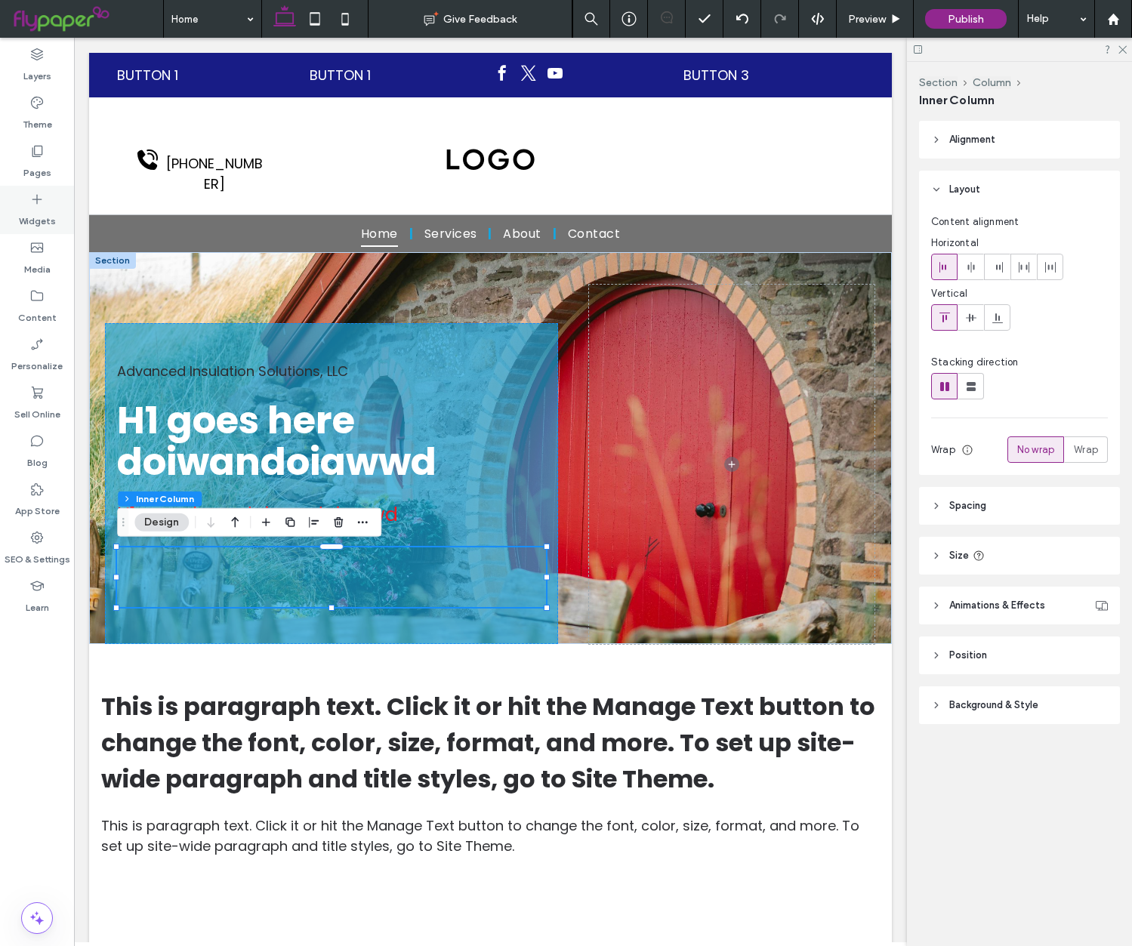
click at [62, 228] on div "Widgets" at bounding box center [37, 210] width 74 height 48
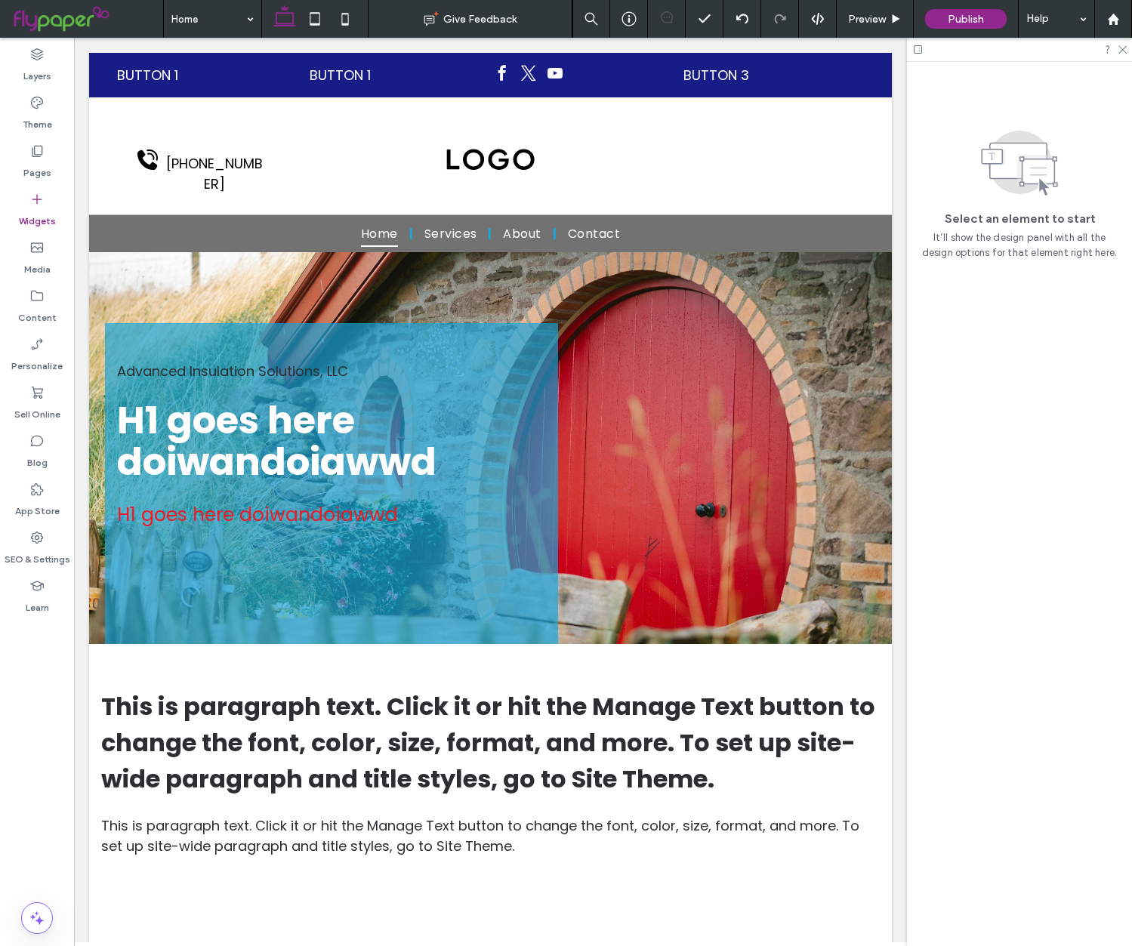
click at [36, 212] on label "Widgets" at bounding box center [37, 217] width 37 height 21
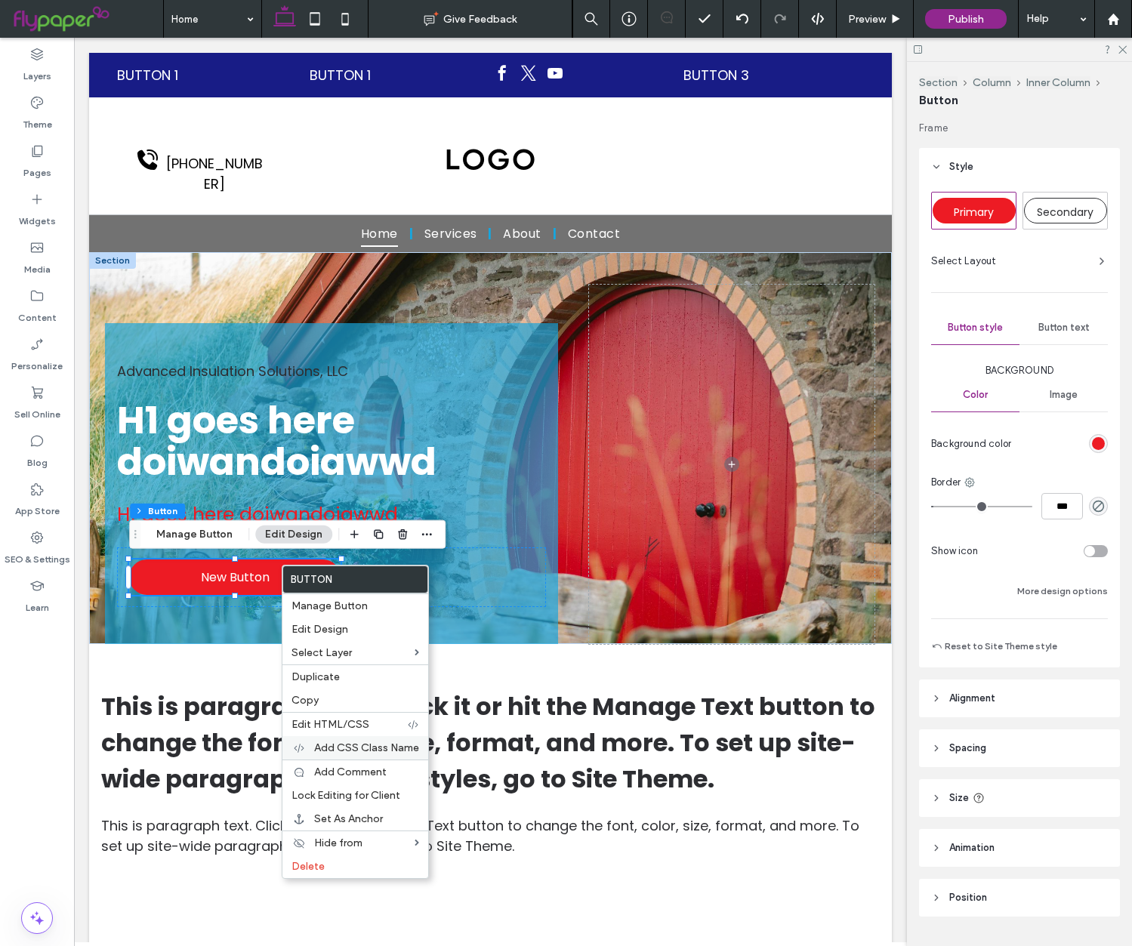
click at [353, 742] on span "Add CSS Class Name" at bounding box center [366, 747] width 105 height 13
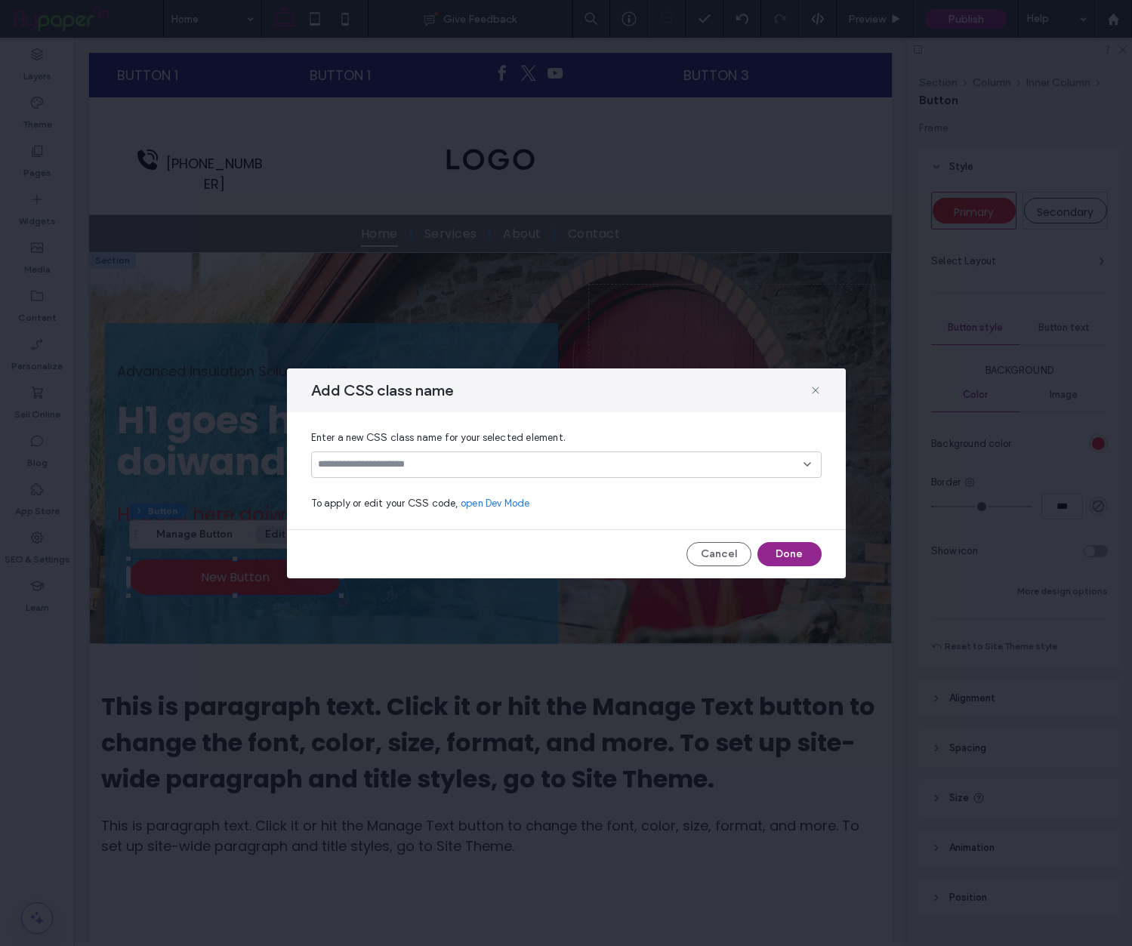
click at [377, 458] on input at bounding box center [560, 464] width 485 height 12
type input "*****"
click at [362, 481] on div "Create "pulse"" at bounding box center [566, 489] width 509 height 22
click at [366, 488] on div "Create "pulse"" at bounding box center [566, 488] width 495 height 11
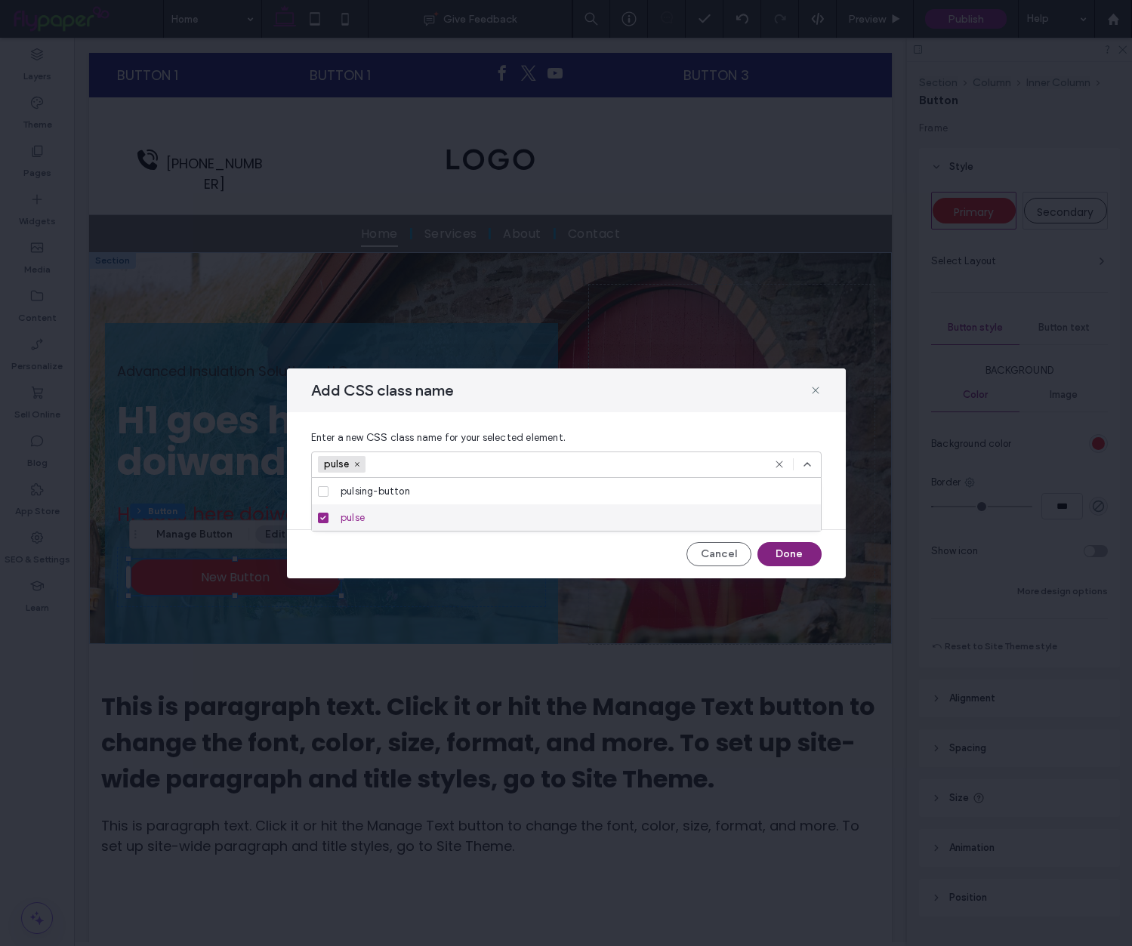
click at [784, 556] on button "Done" at bounding box center [789, 554] width 64 height 24
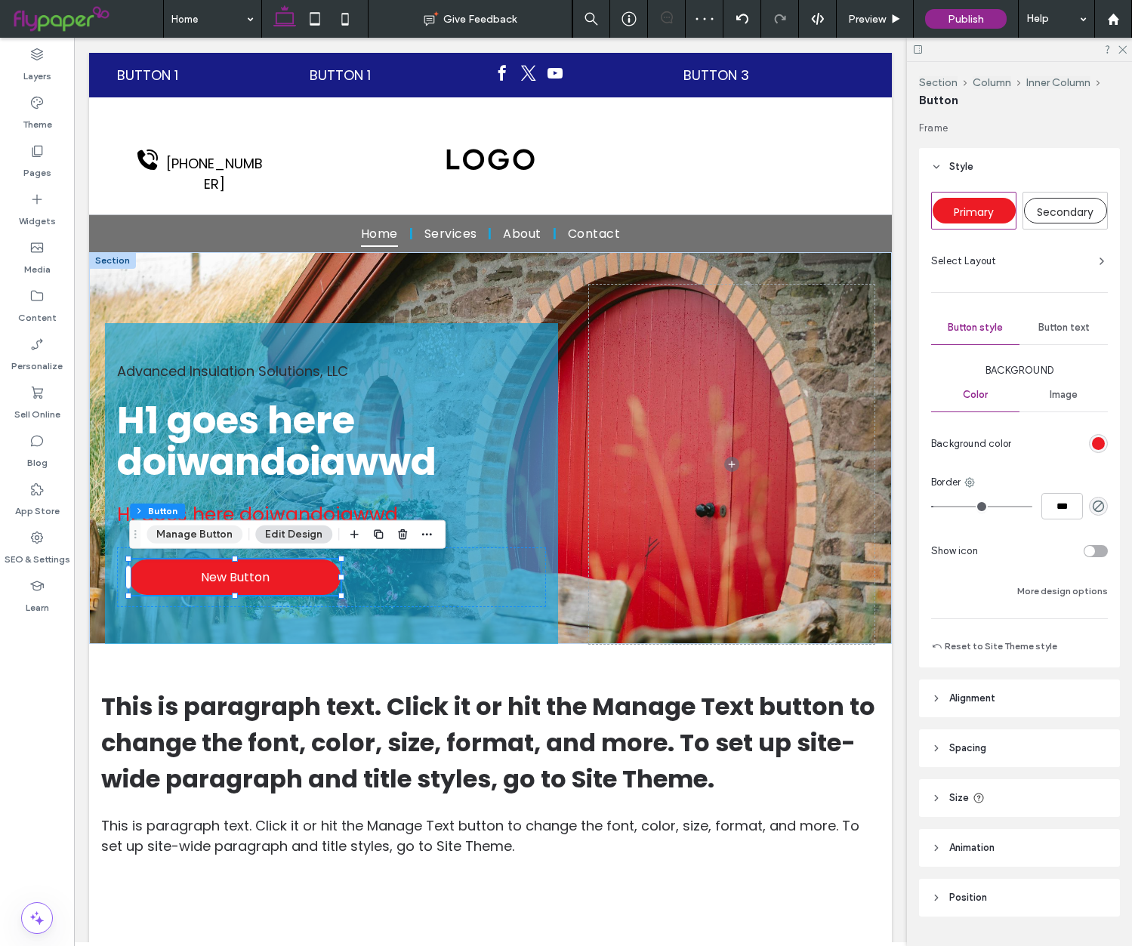
click at [206, 534] on button "Manage Button" at bounding box center [194, 534] width 96 height 18
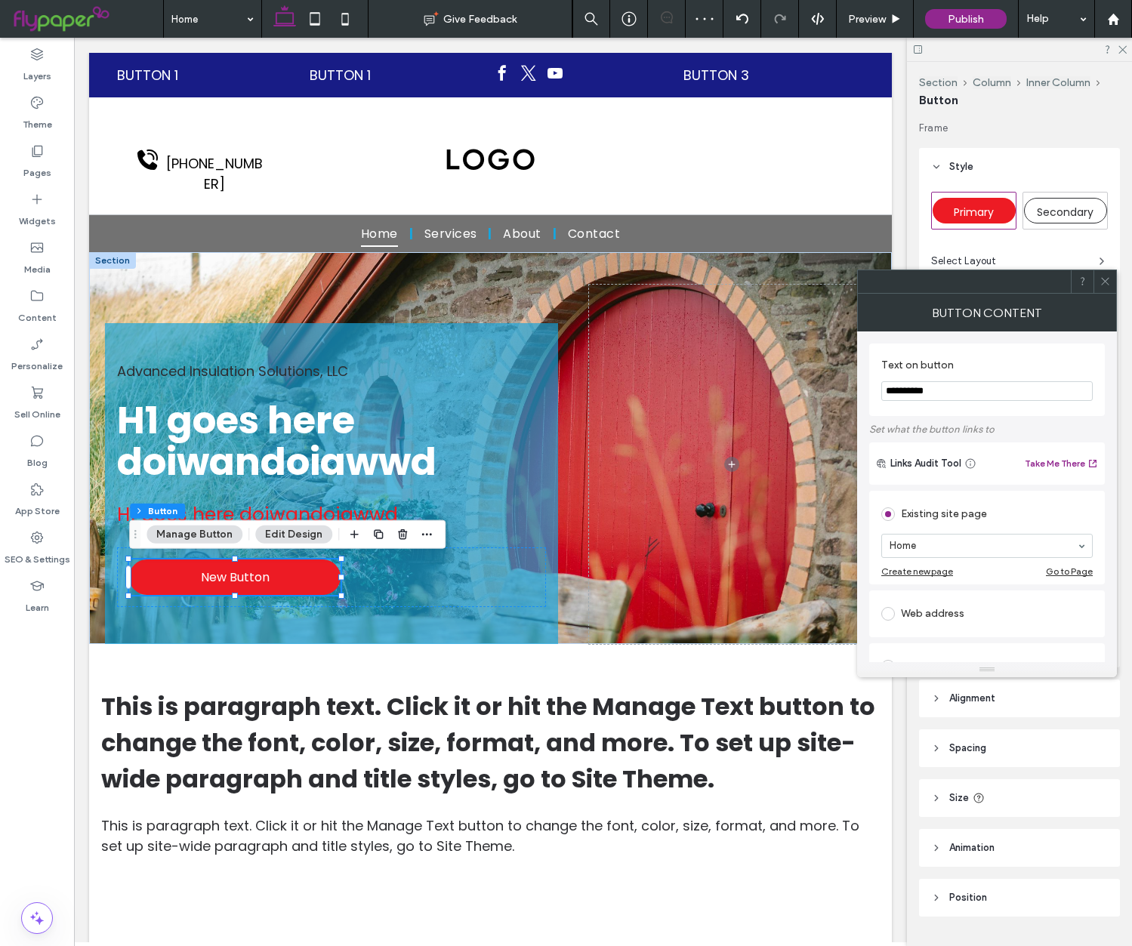
drag, startPoint x: 1099, startPoint y: 279, endPoint x: 917, endPoint y: 353, distance: 196.1
click at [1099, 279] on icon at bounding box center [1104, 281] width 11 height 11
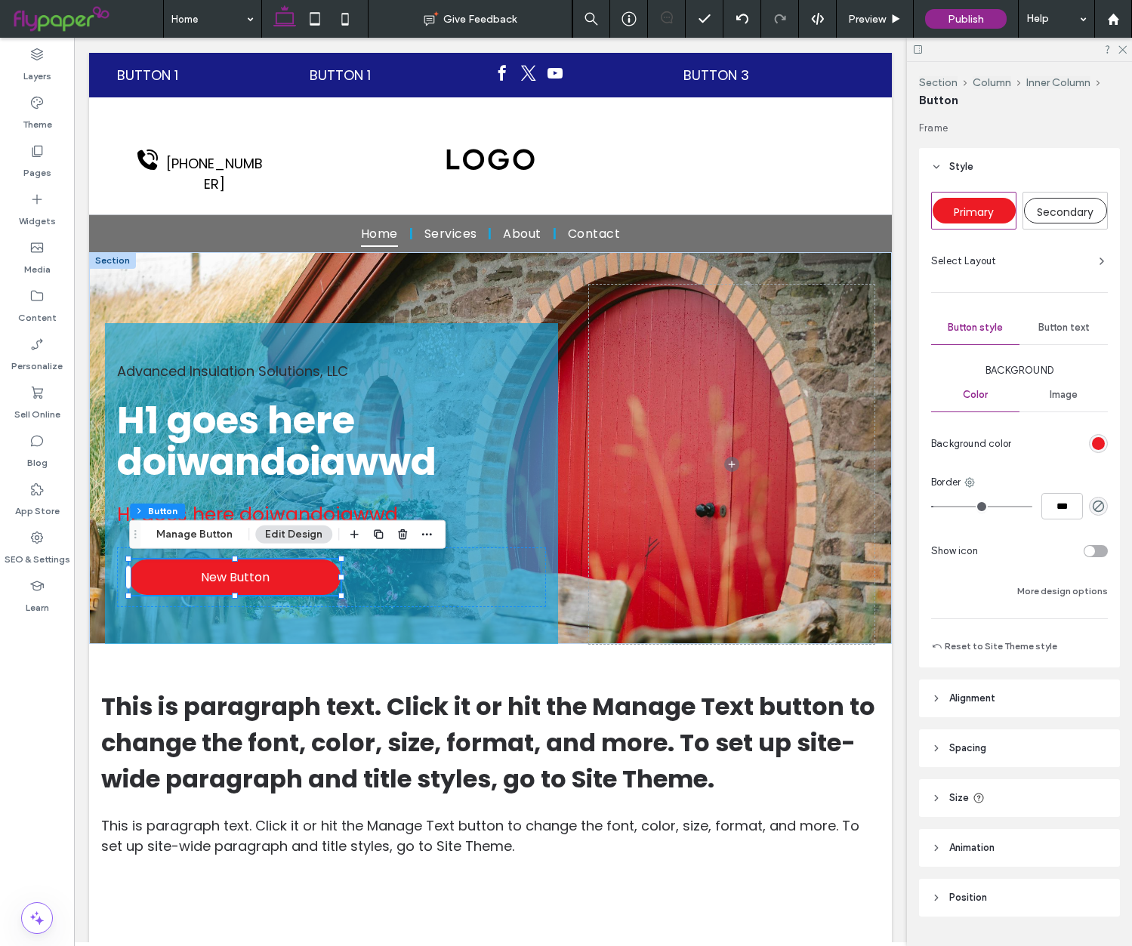
click at [273, 532] on button "Edit Design" at bounding box center [293, 534] width 77 height 18
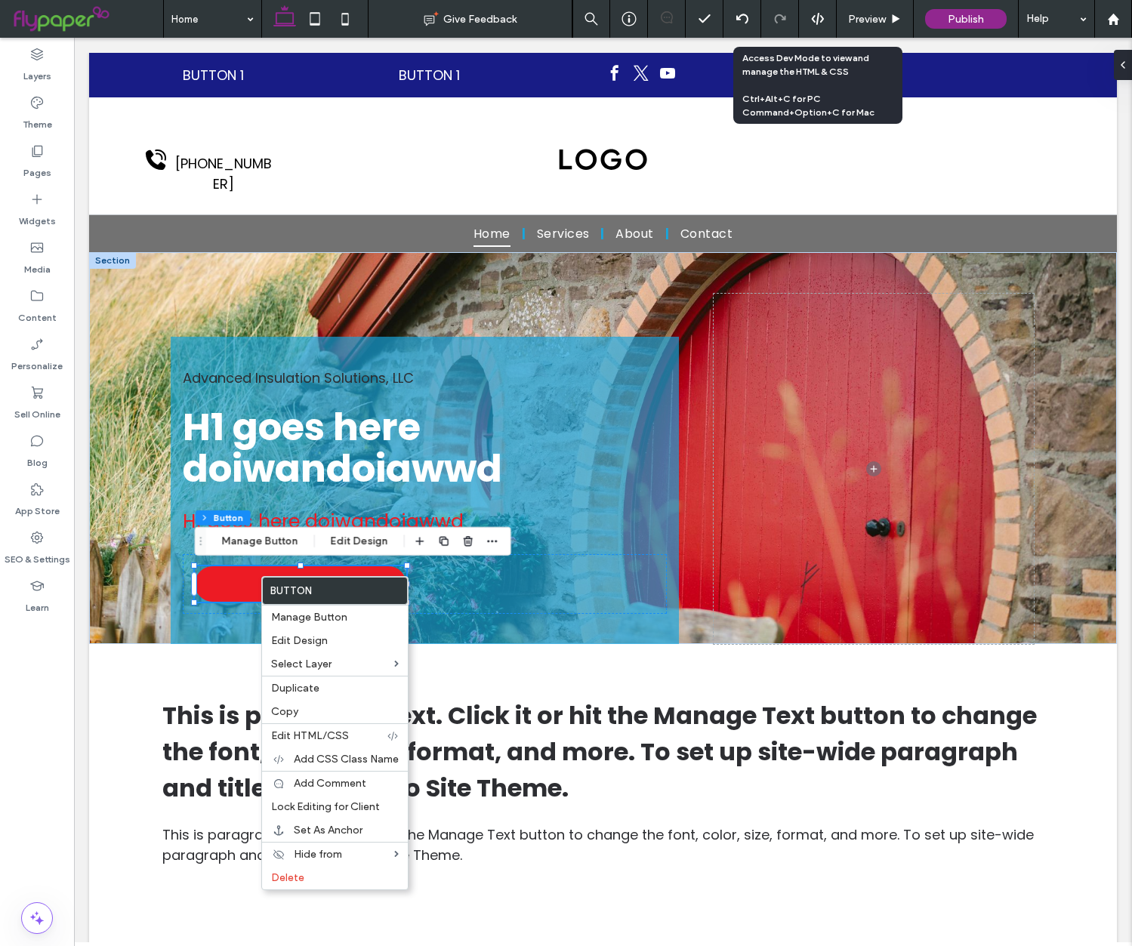
click at [830, 18] on div at bounding box center [817, 19] width 37 height 14
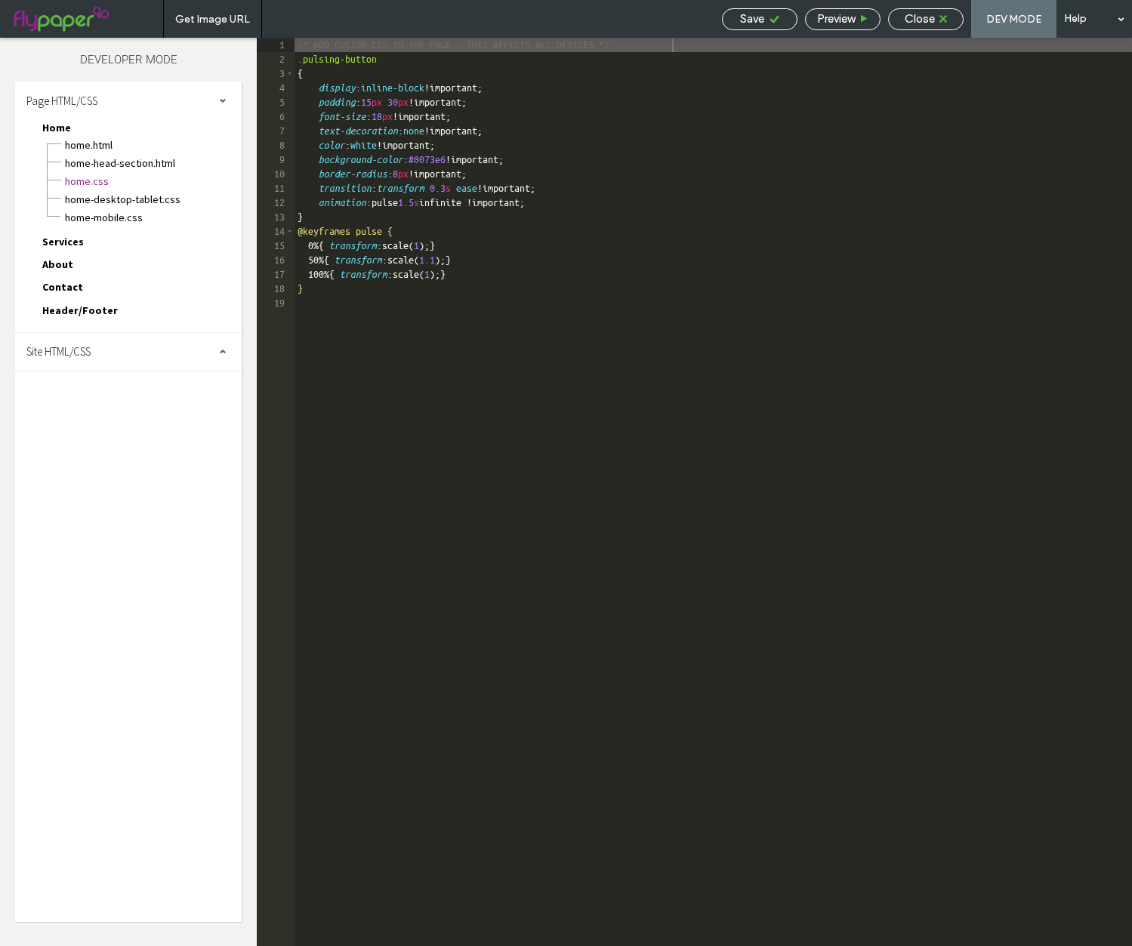
click at [103, 347] on div "Site HTML/CSS" at bounding box center [128, 352] width 226 height 38
click at [121, 413] on span "site.css" at bounding box center [155, 417] width 171 height 15
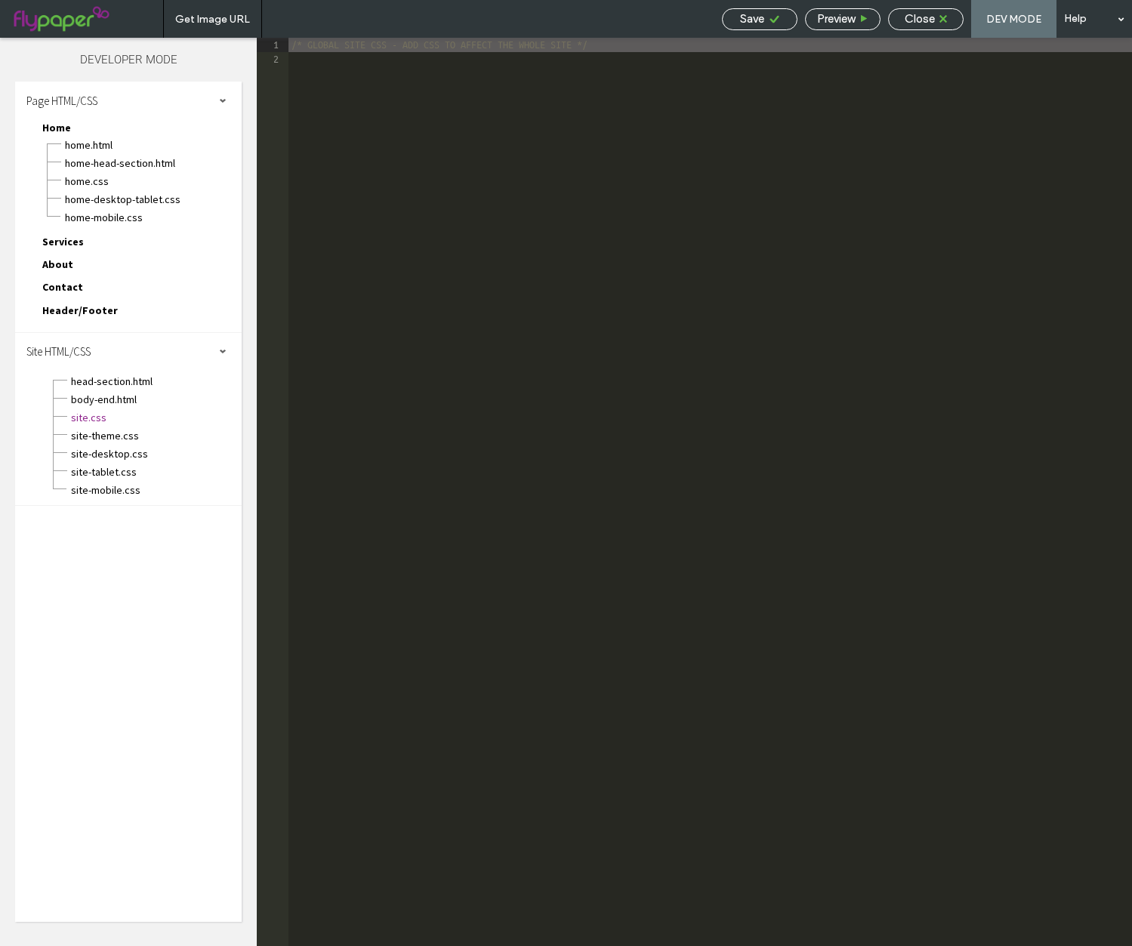
click at [412, 284] on div "/* GLOBAL SITE CSS - ADD CSS TO AFFECT THE WHOLE SITE */" at bounding box center [709, 506] width 843 height 937
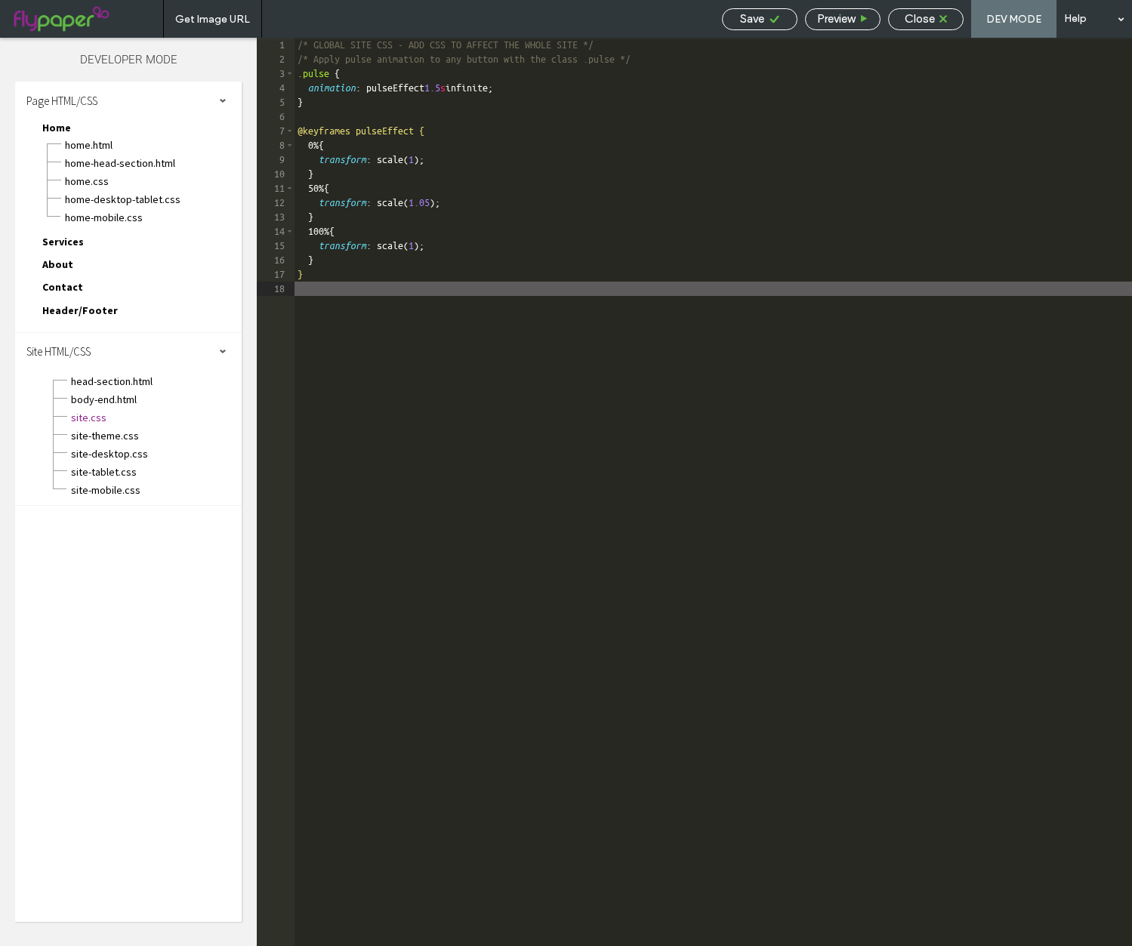
click at [765, 26] on div "Save" at bounding box center [759, 19] width 75 height 22
drag, startPoint x: 747, startPoint y: 23, endPoint x: 861, endPoint y: 19, distance: 113.3
click at [747, 23] on span "Save" at bounding box center [752, 19] width 24 height 14
click at [910, 17] on span "Close" at bounding box center [919, 19] width 30 height 14
